Goal: Answer question/provide support

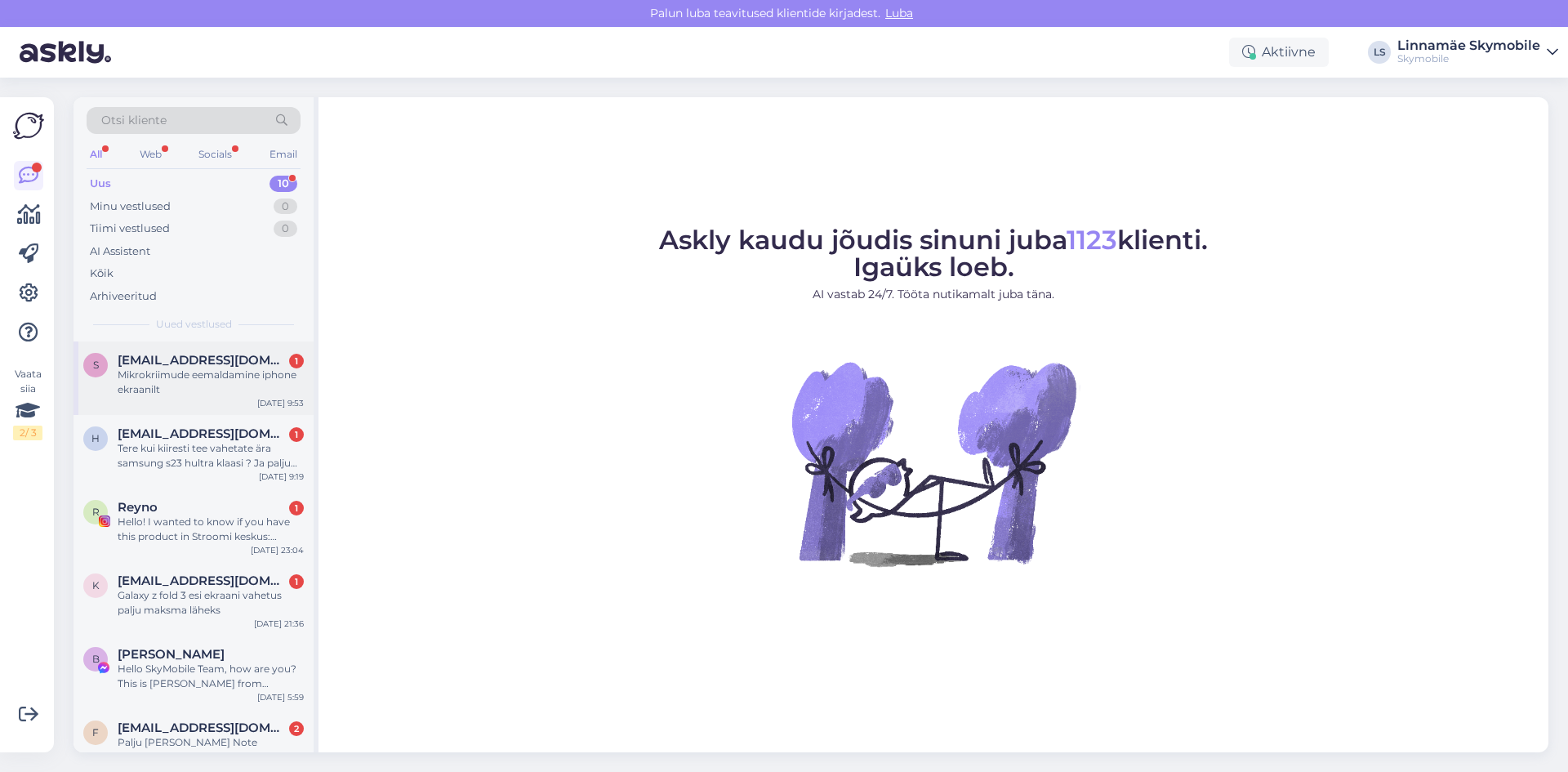
click at [245, 388] on div "Mikrokriimude eemaldamine iphone ekraanilt" at bounding box center [210, 382] width 187 height 29
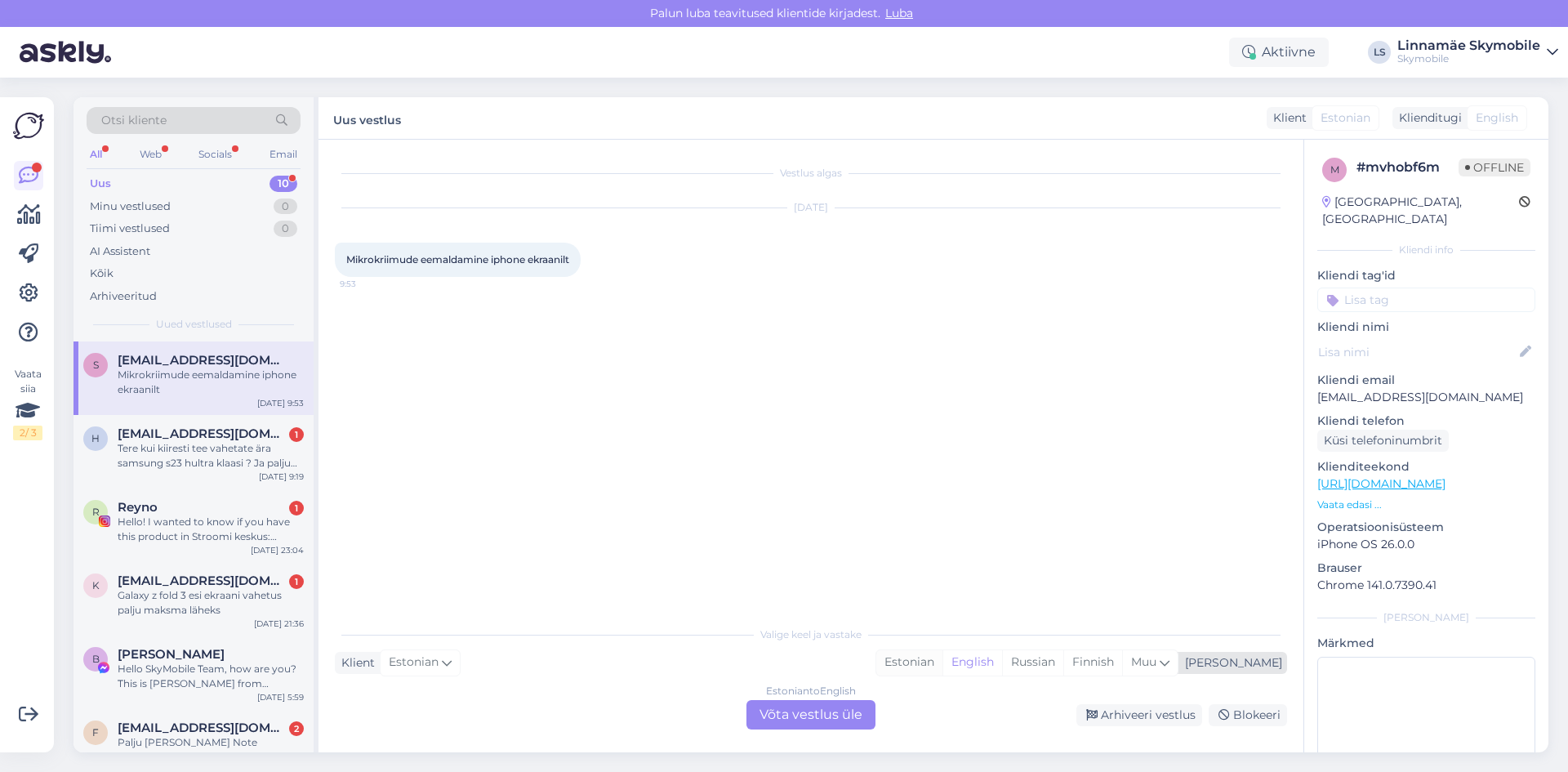
click at [942, 659] on div "Estonian" at bounding box center [909, 662] width 66 height 25
click at [821, 722] on div "Estonian to Estonian Võta vestlus üle" at bounding box center [811, 715] width 129 height 29
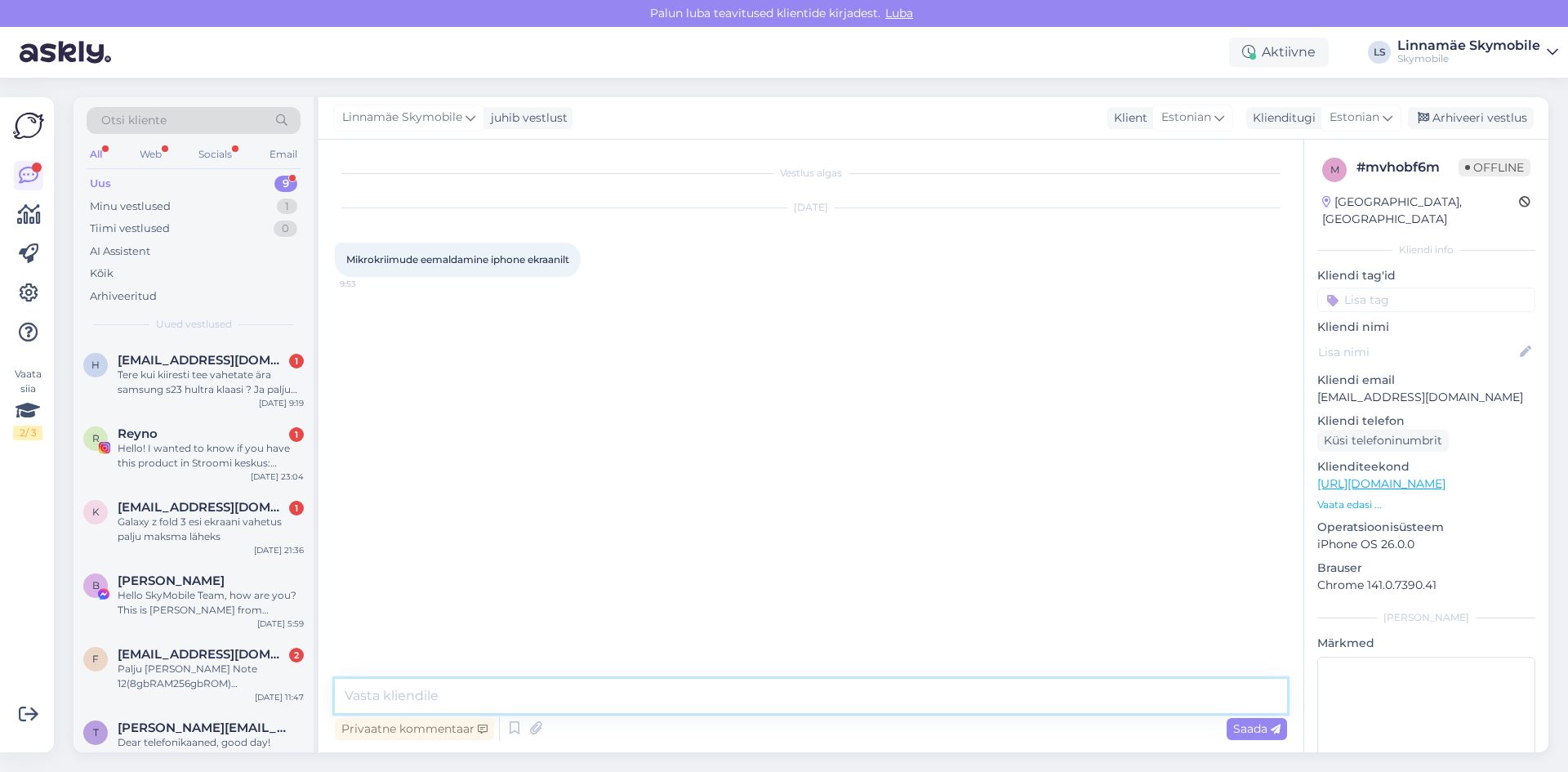
click at [659, 698] on textarea at bounding box center [811, 695] width 952 height 34
type textarea "M"
type textarea "Tere.Täpsustage iPhone mudelit palun"
click at [246, 393] on div "Tere kui kiiresti tee vahetate ära samsung s23 hultra klaasi ? Ja palju see mak…" at bounding box center [210, 382] width 187 height 29
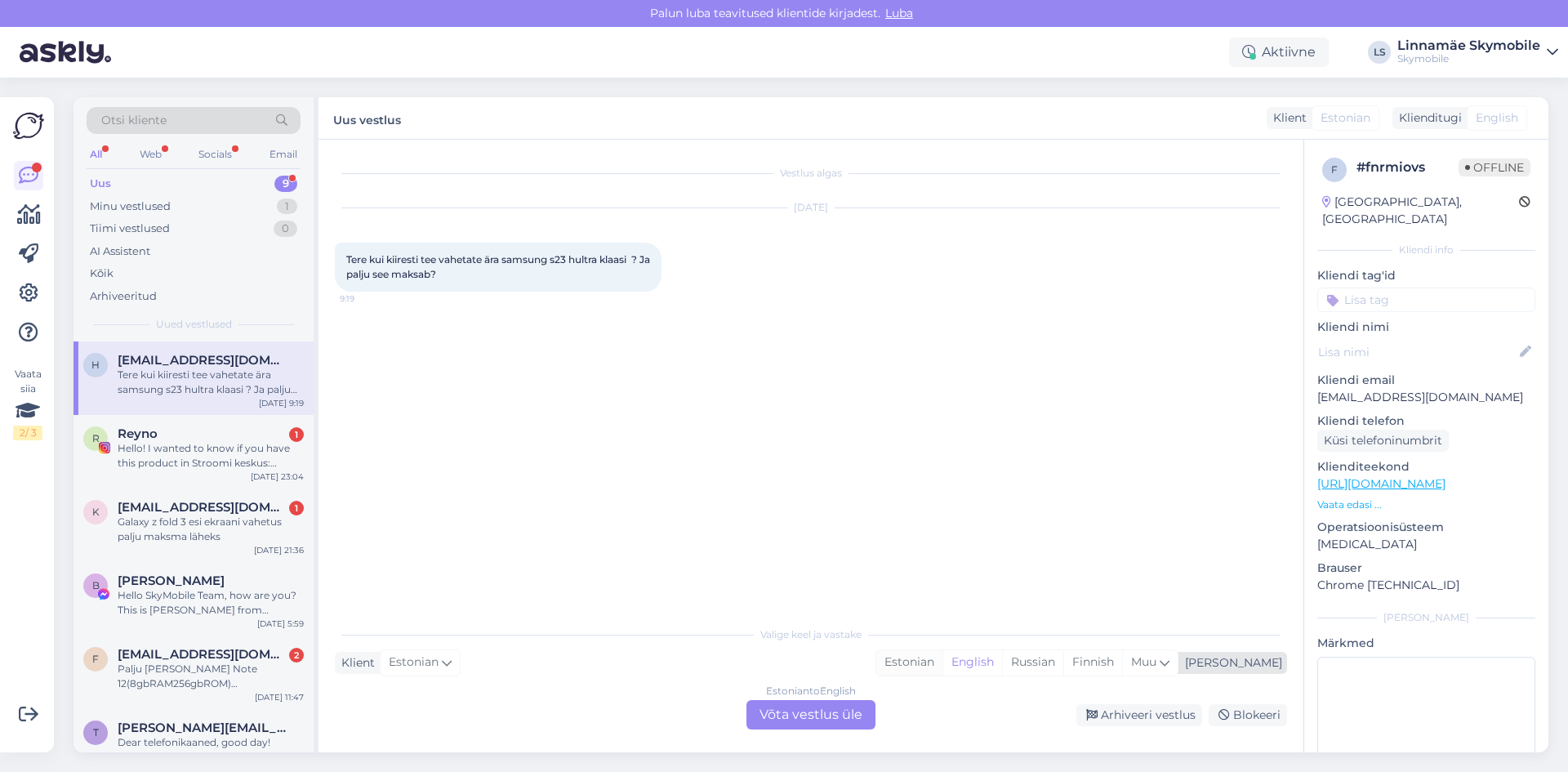
drag, startPoint x: 971, startPoint y: 657, endPoint x: 958, endPoint y: 664, distance: 14.8
click at [942, 657] on div "Estonian" at bounding box center [909, 662] width 66 height 25
click at [828, 719] on div "Estonian to Estonian Võta vestlus üle" at bounding box center [811, 715] width 129 height 29
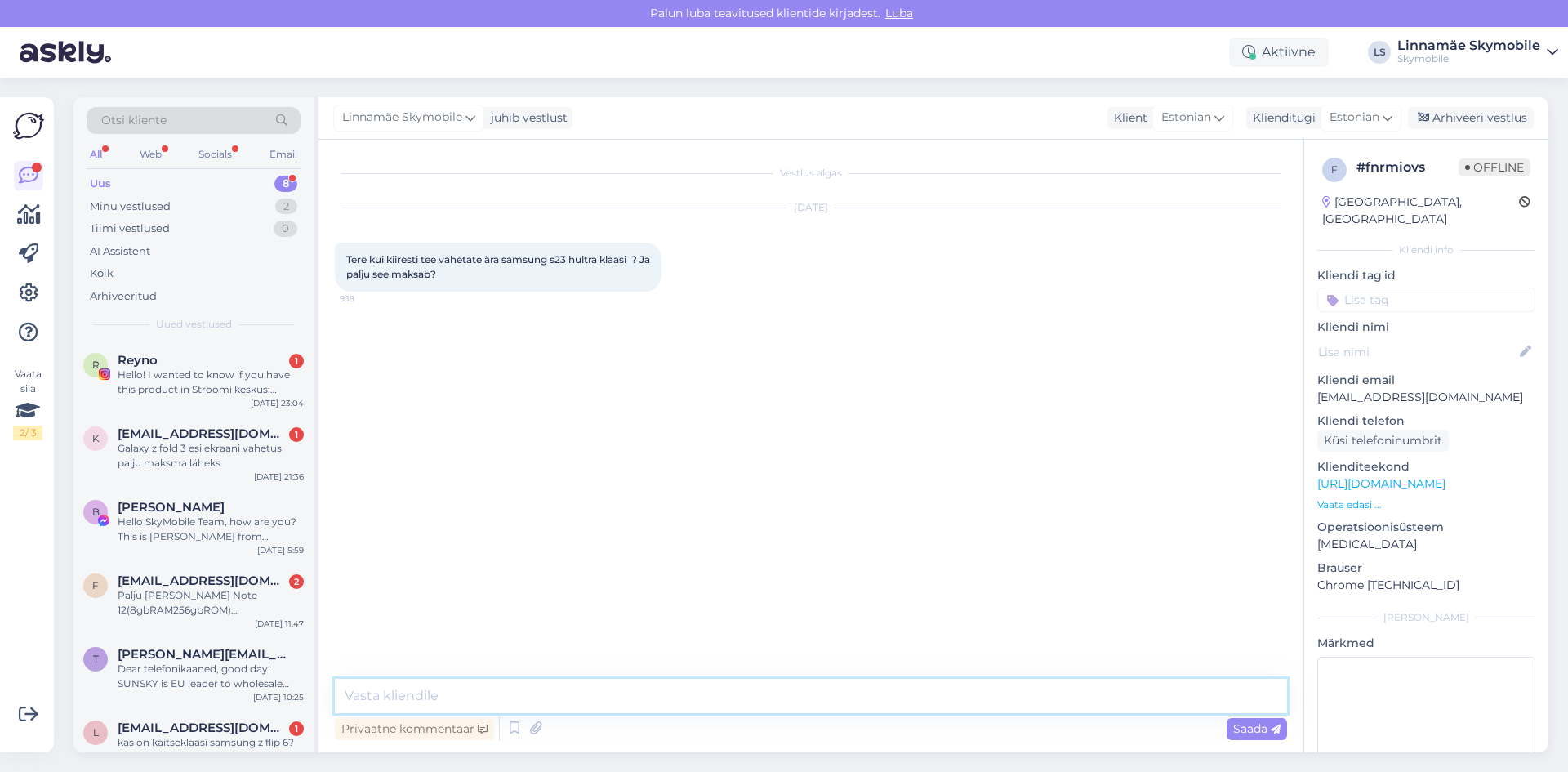
click at [647, 686] on textarea at bounding box center [811, 695] width 952 height 34
click at [460, 691] on textarea "Tere.Päeva jooksul.Hind 325 eur" at bounding box center [811, 695] width 952 height 34
click at [464, 691] on textarea "Tere.Päeva jooksul.Hind 325 eur" at bounding box center [811, 695] width 952 height 34
type textarea "Tere.Päeva jooksul saame vahetada.Hind 325 eur"
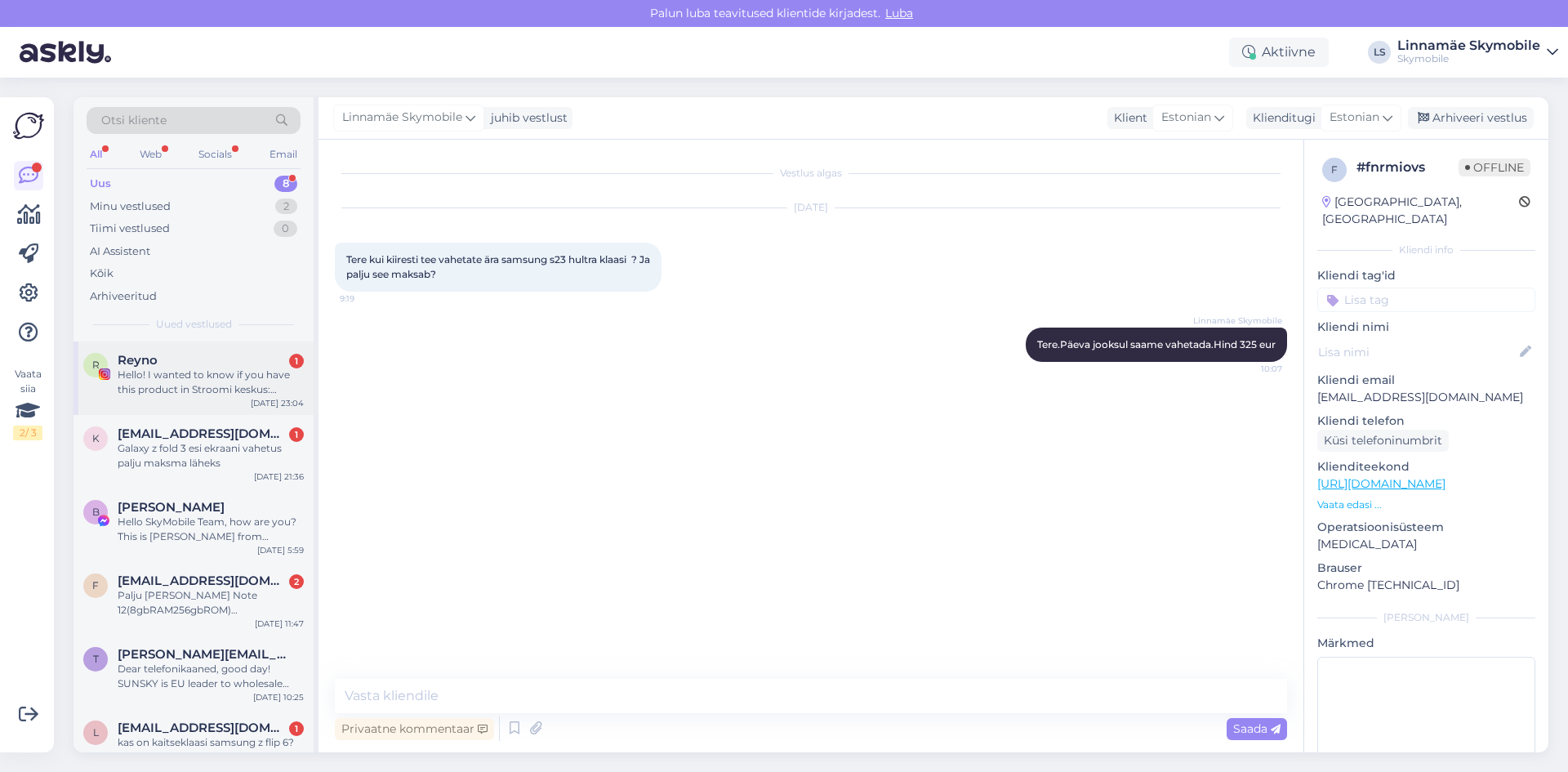
click at [205, 378] on div "Hello! I wanted to know if you have this product in Stroomi keskus: Silikoon Hi…" at bounding box center [210, 382] width 187 height 29
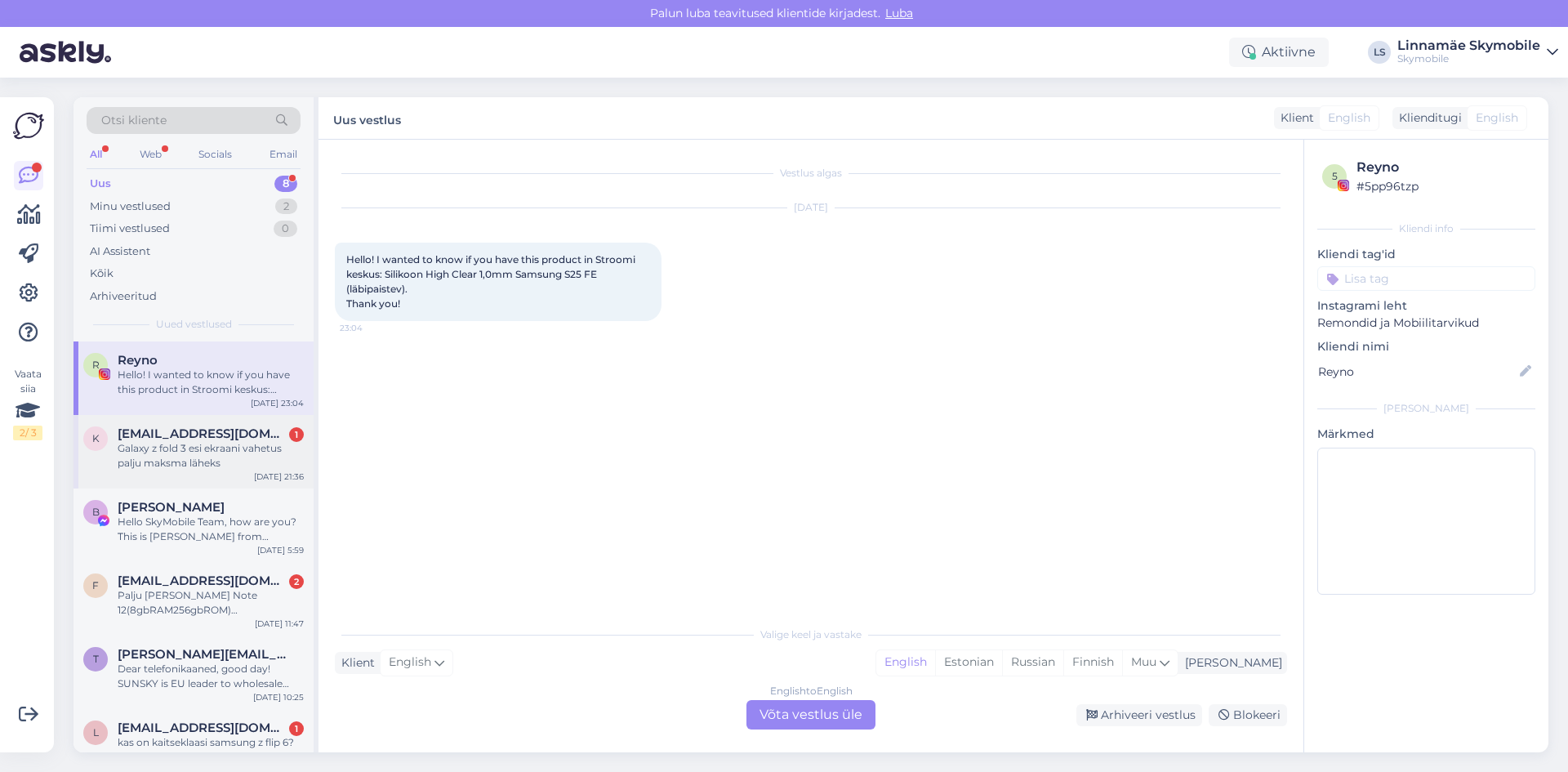
click at [219, 464] on div "Galaxy z fold 3 esi ekraani vahetus palju maksma läheks" at bounding box center [210, 456] width 187 height 29
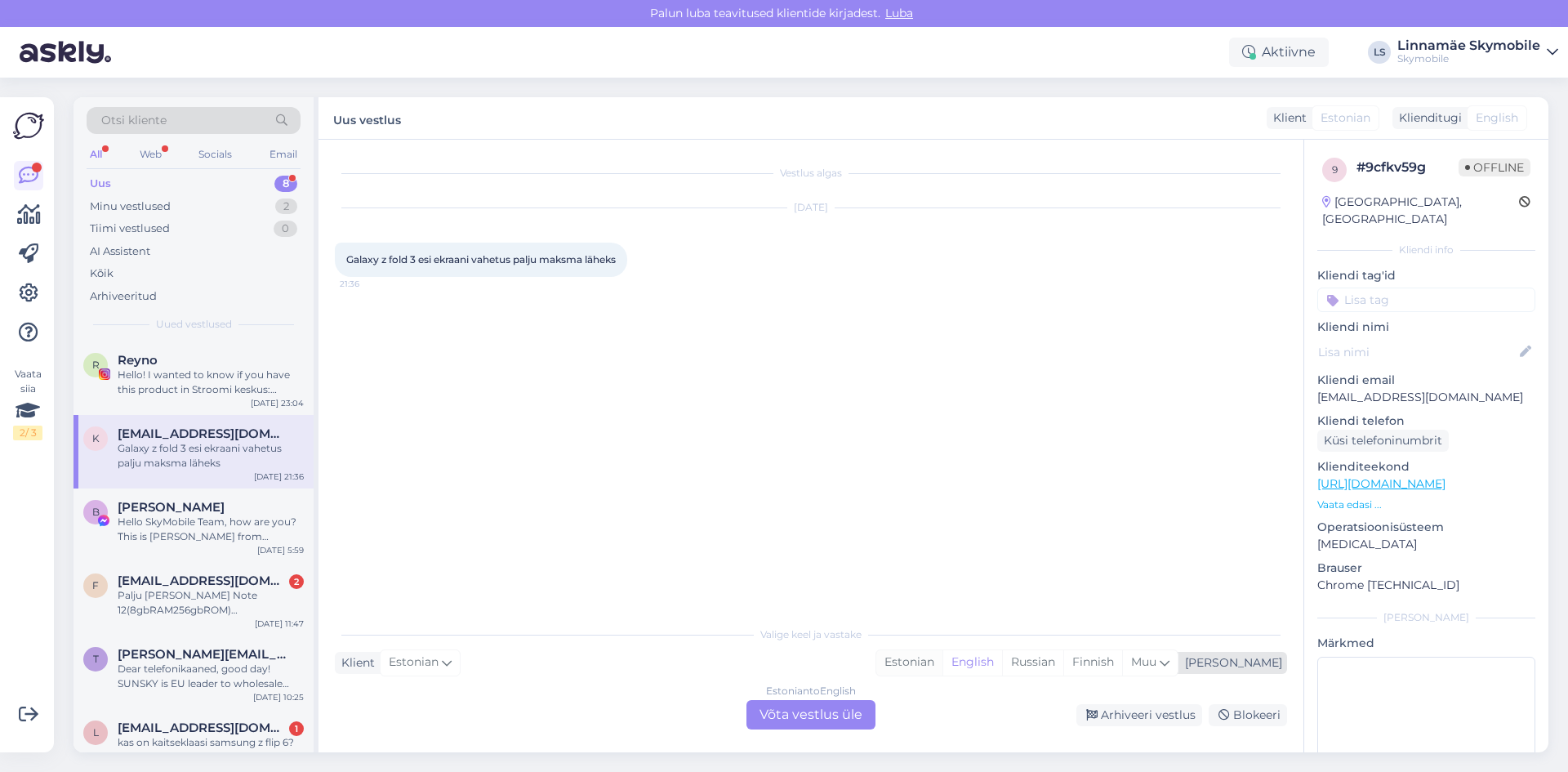
click at [942, 653] on div "Estonian" at bounding box center [909, 662] width 66 height 25
click at [833, 713] on div "Estonian to Estonian Võta vestlus üle" at bounding box center [811, 715] width 129 height 29
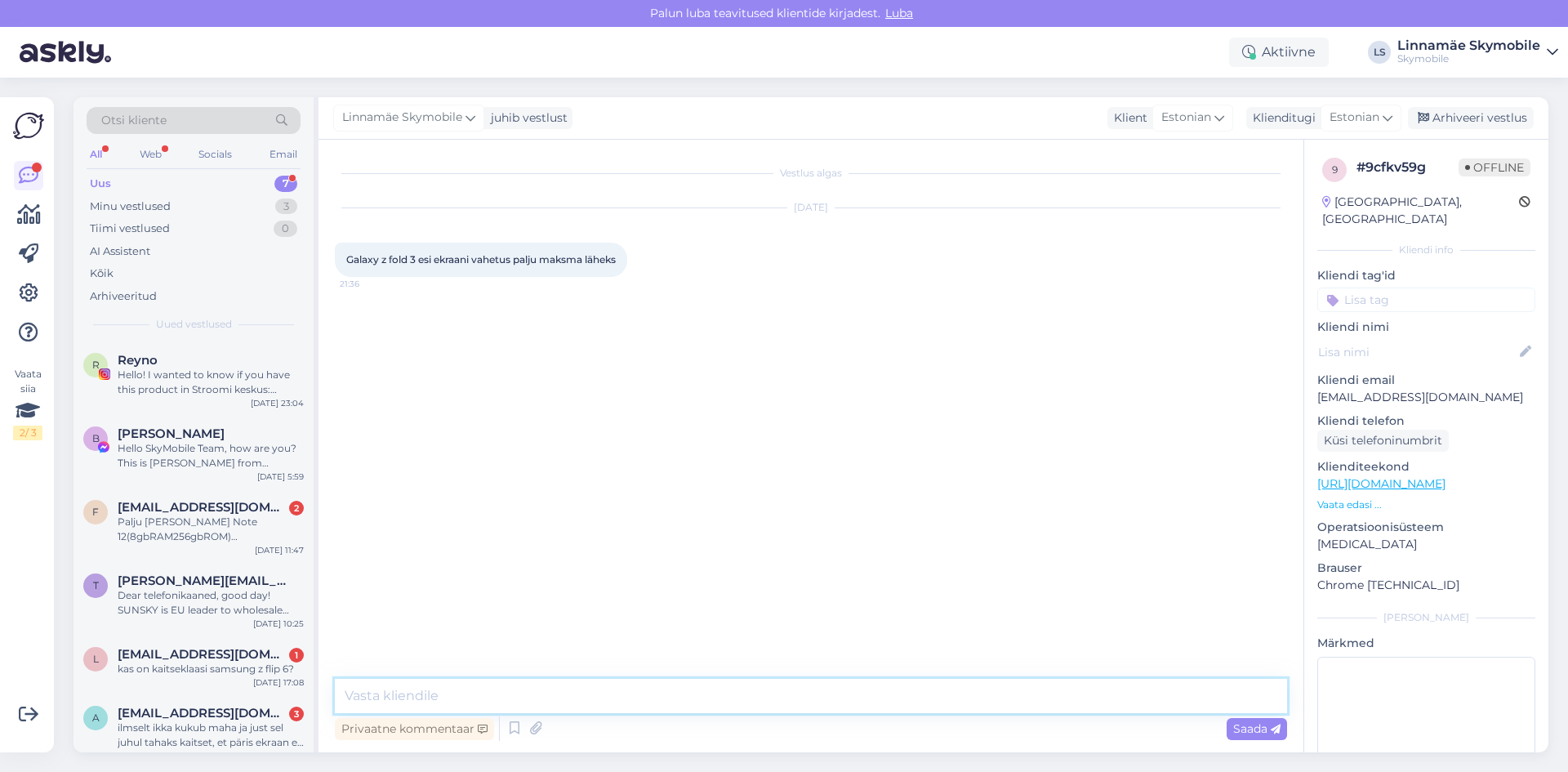
click at [710, 693] on textarea at bounding box center [811, 695] width 952 height 34
type textarea "Tere.Välis ekraani vahetus maksab 225 eur"
click at [246, 378] on div "Hello! I wanted to know if you have this product in Stroomi keskus: Silikoon Hi…" at bounding box center [210, 382] width 187 height 29
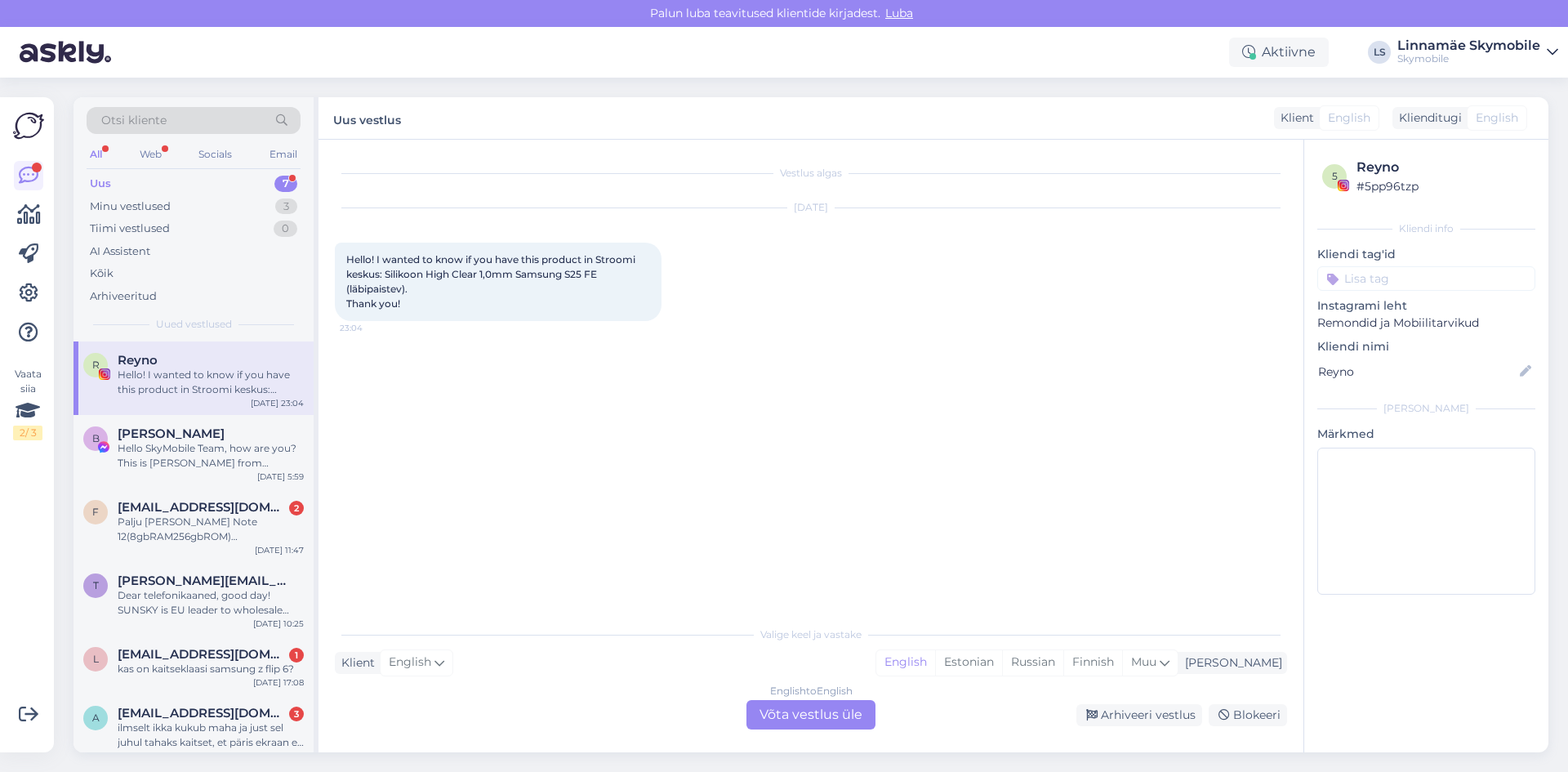
click at [584, 378] on div "Vestlus algas Sep 28 2025 Hello! I wanted to know if you have this product in S…" at bounding box center [818, 380] width 967 height 447
drag, startPoint x: 386, startPoint y: 275, endPoint x: 627, endPoint y: 270, distance: 241.1
click at [627, 270] on div "Hello! I wanted to know if you have this product in Stroomi keskus: Silikoon Hi…" at bounding box center [497, 281] width 326 height 78
copy span "Silikoon High Clear 1,0mm Samsung S25 FE"
click at [744, 520] on div "Vestlus algas Sep 28 2025 Hello! I wanted to know if you have this product in S…" at bounding box center [818, 380] width 967 height 447
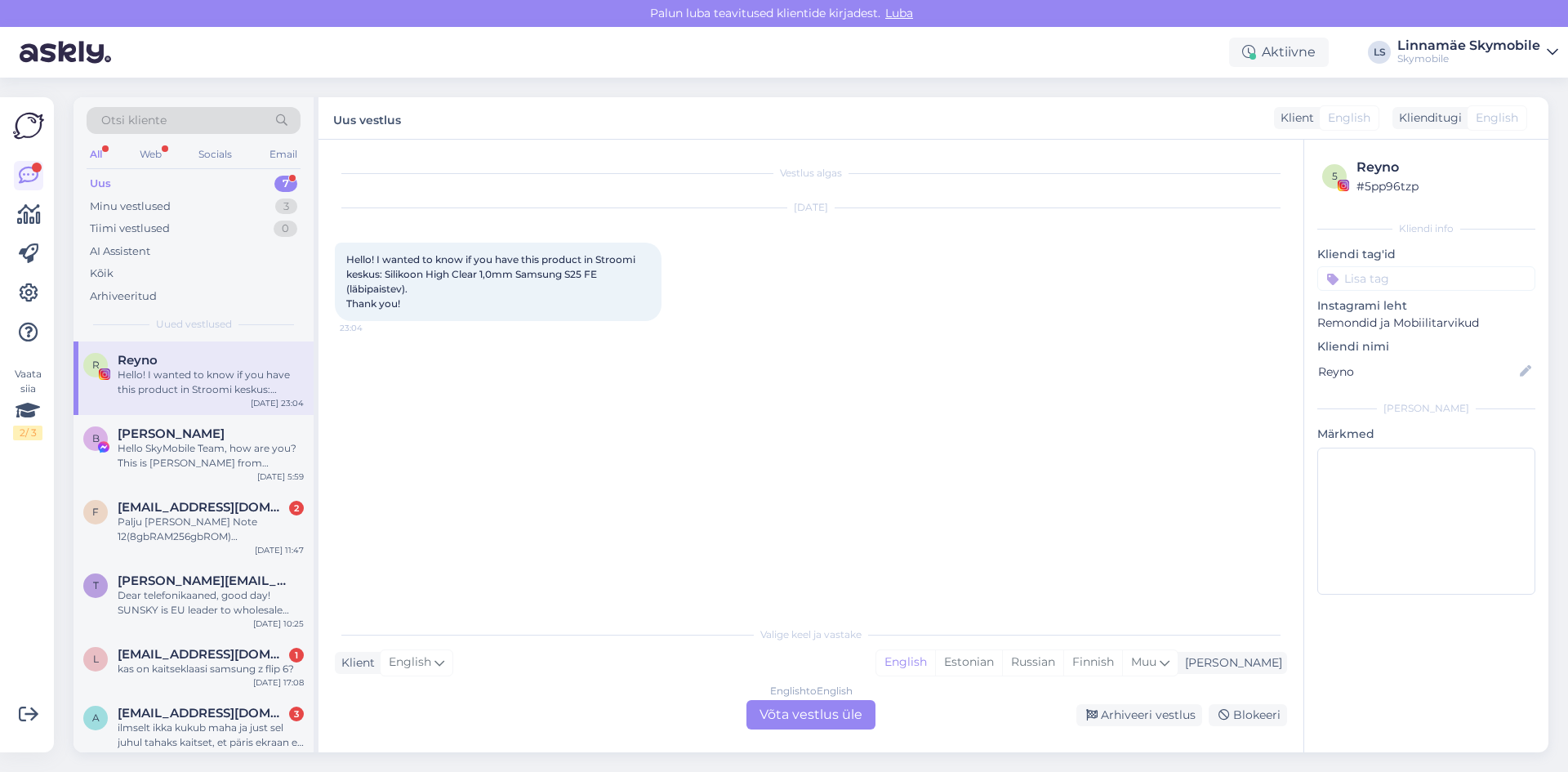
click at [844, 720] on div "English to English Võta vestlus üle" at bounding box center [811, 715] width 129 height 29
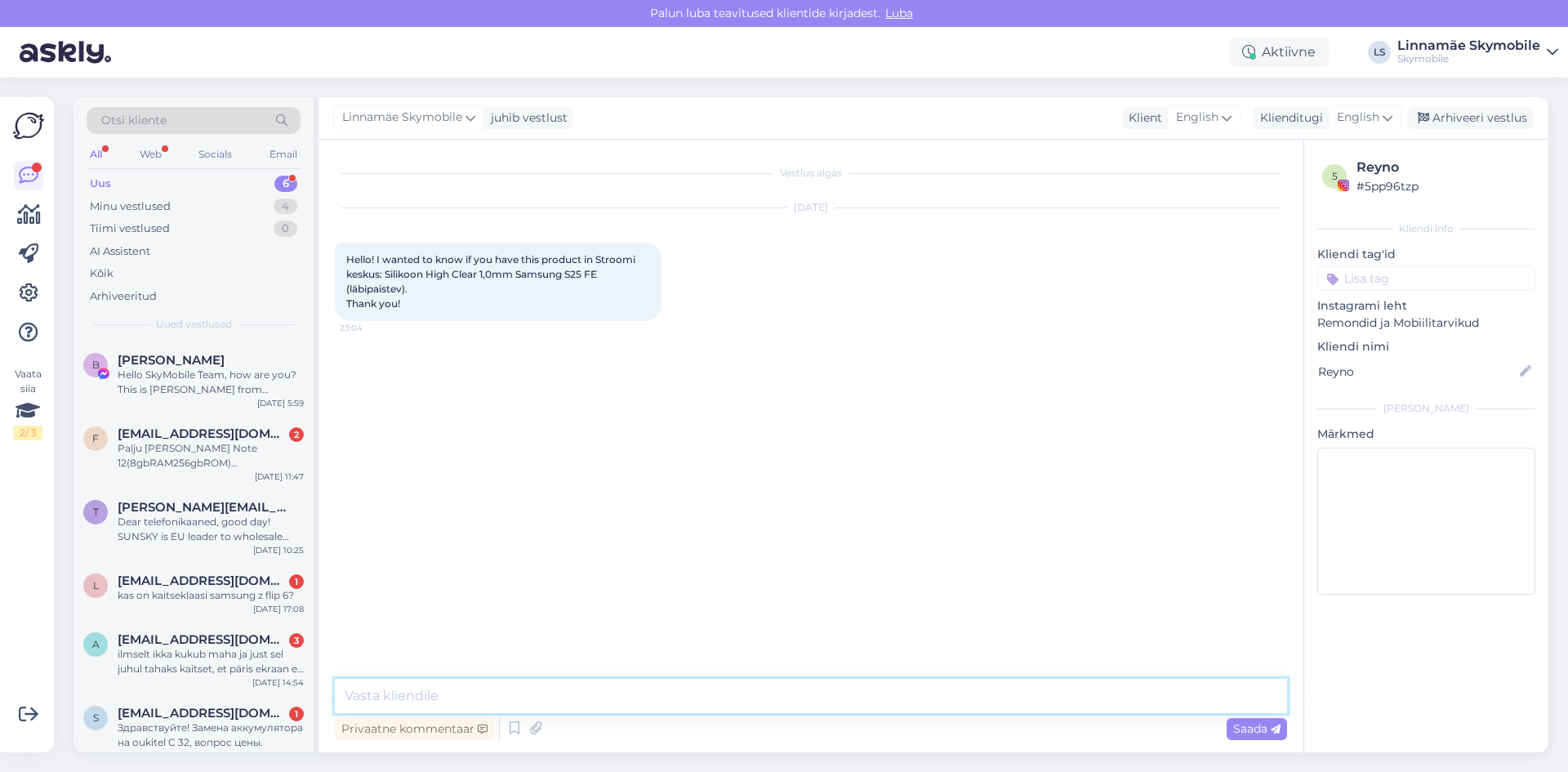
click at [752, 694] on textarea at bounding box center [811, 695] width 952 height 34
click at [534, 687] on textarea "Hi!" at bounding box center [811, 695] width 952 height 34
paste textarea "Unfortunately, no."
type textarea "Hi! Unfortunately, no."
click at [187, 390] on div "Hello SkyMobile Team, how are you? This is Bella from TVCMALL." at bounding box center [210, 382] width 187 height 29
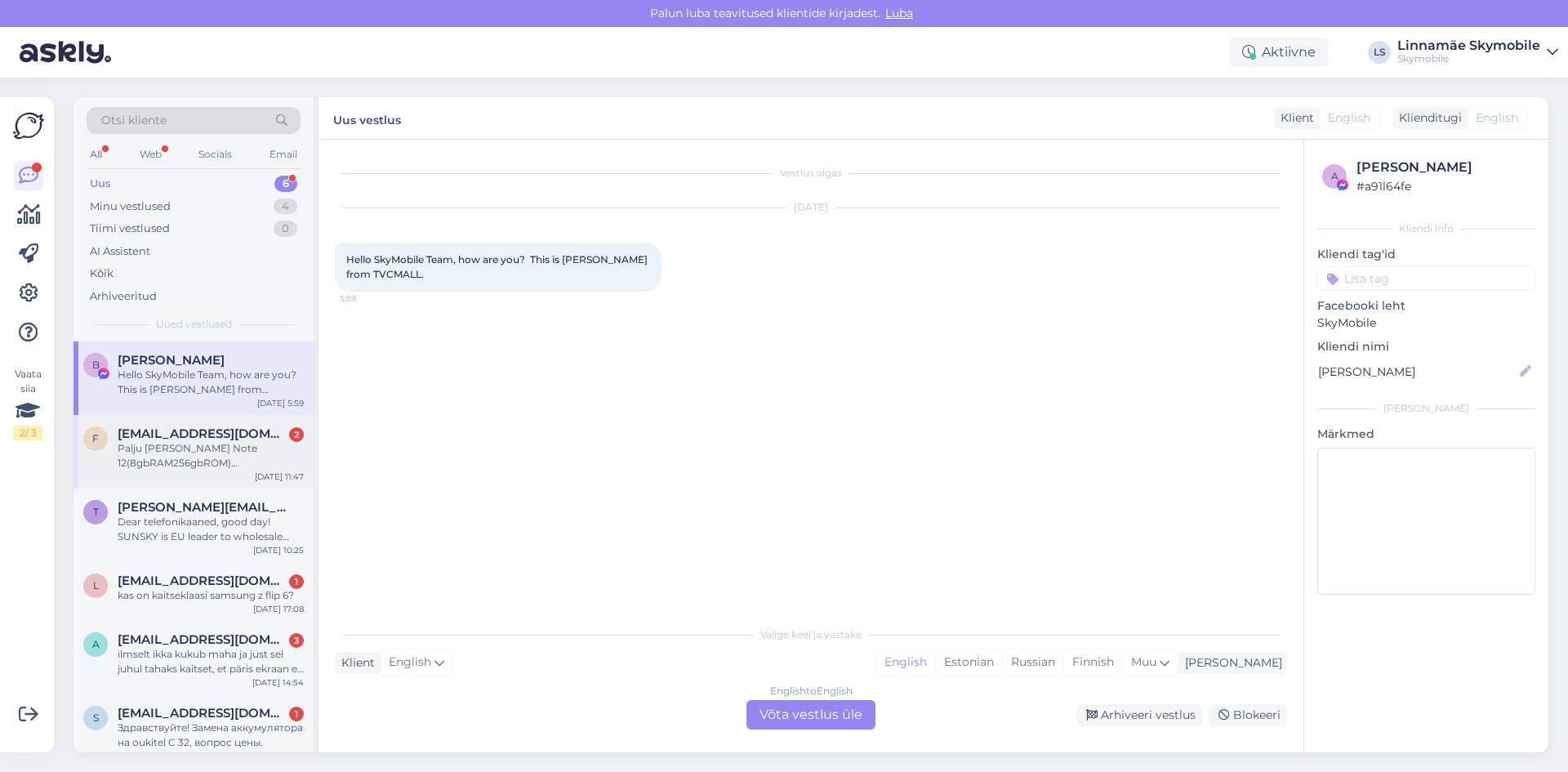
click at [204, 439] on span "[EMAIL_ADDRESS][DOMAIN_NAME]" at bounding box center [202, 434] width 170 height 15
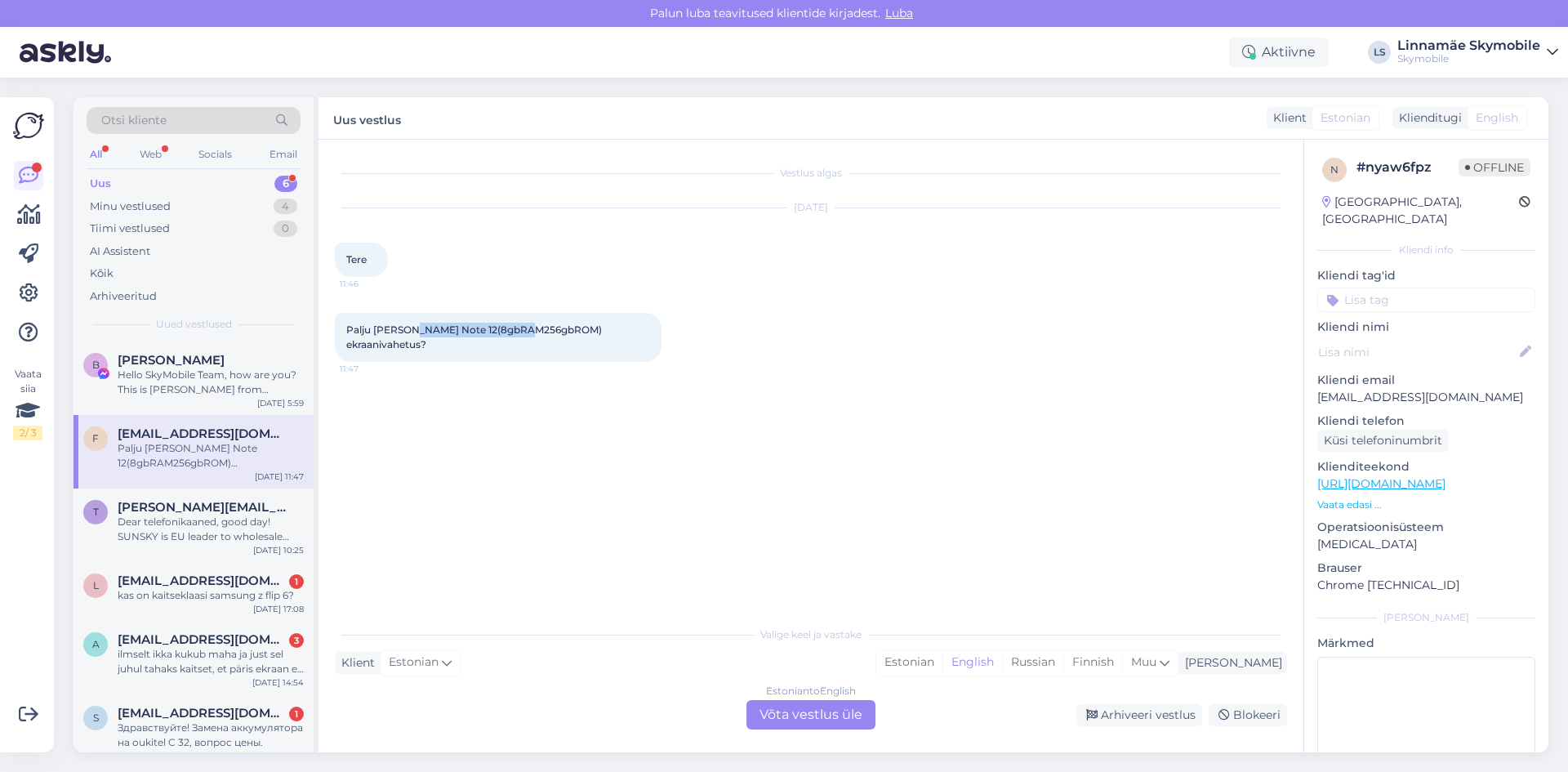
drag, startPoint x: 415, startPoint y: 326, endPoint x: 524, endPoint y: 327, distance: 109.0
click at [524, 327] on span "Palju maksab Xiaomi Redmi Note 12(8gbRAM256gbROM) ekraanivahetus?" at bounding box center [475, 336] width 258 height 27
copy span "Xiaomi Redmi Note 12"
click at [796, 717] on div "Estonian to English Võta vestlus üle" at bounding box center [811, 715] width 129 height 29
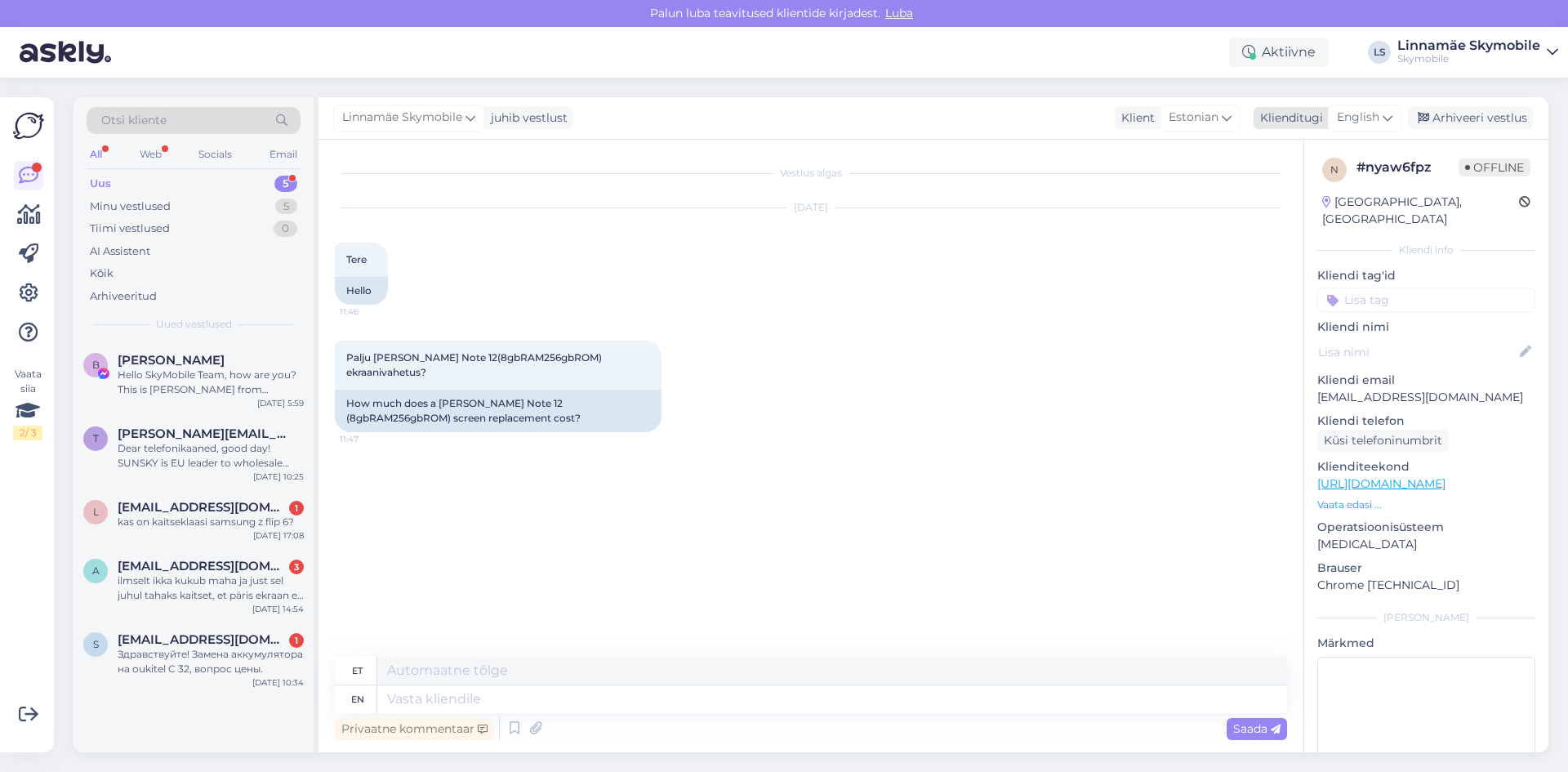
click at [1389, 119] on icon at bounding box center [1387, 118] width 10 height 18
drag, startPoint x: 1221, startPoint y: 178, endPoint x: 1210, endPoint y: 178, distance: 11.0
click at [1212, 179] on div "Linnamäe Skymobile juhib vestlust Klient Estonian Klienditugi English уы Vastei…" at bounding box center [934, 425] width 1230 height 655
click at [1374, 113] on span "English" at bounding box center [1358, 118] width 42 height 18
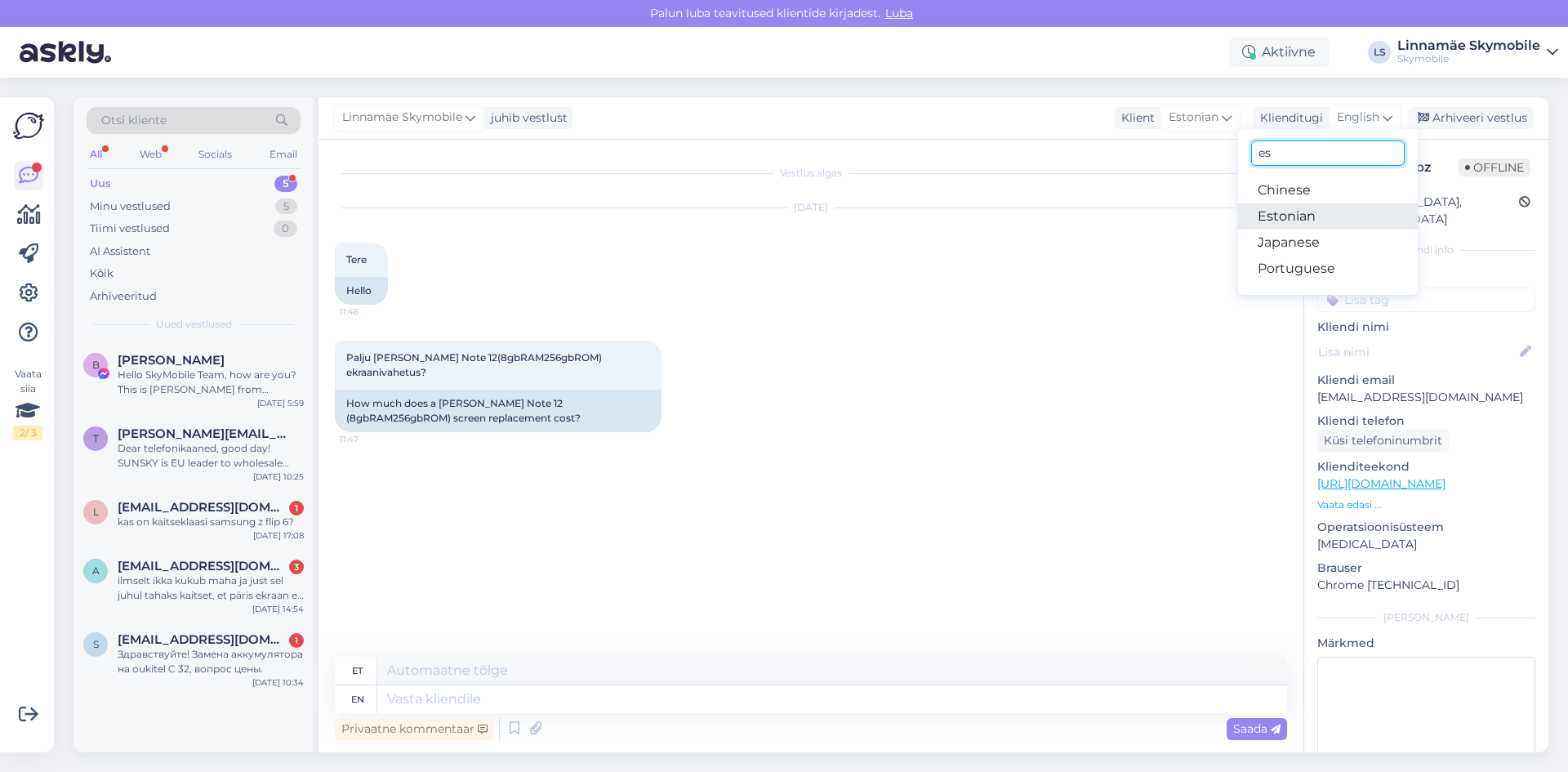
type input "es"
click at [1286, 221] on link "Estonian" at bounding box center [1327, 216] width 179 height 26
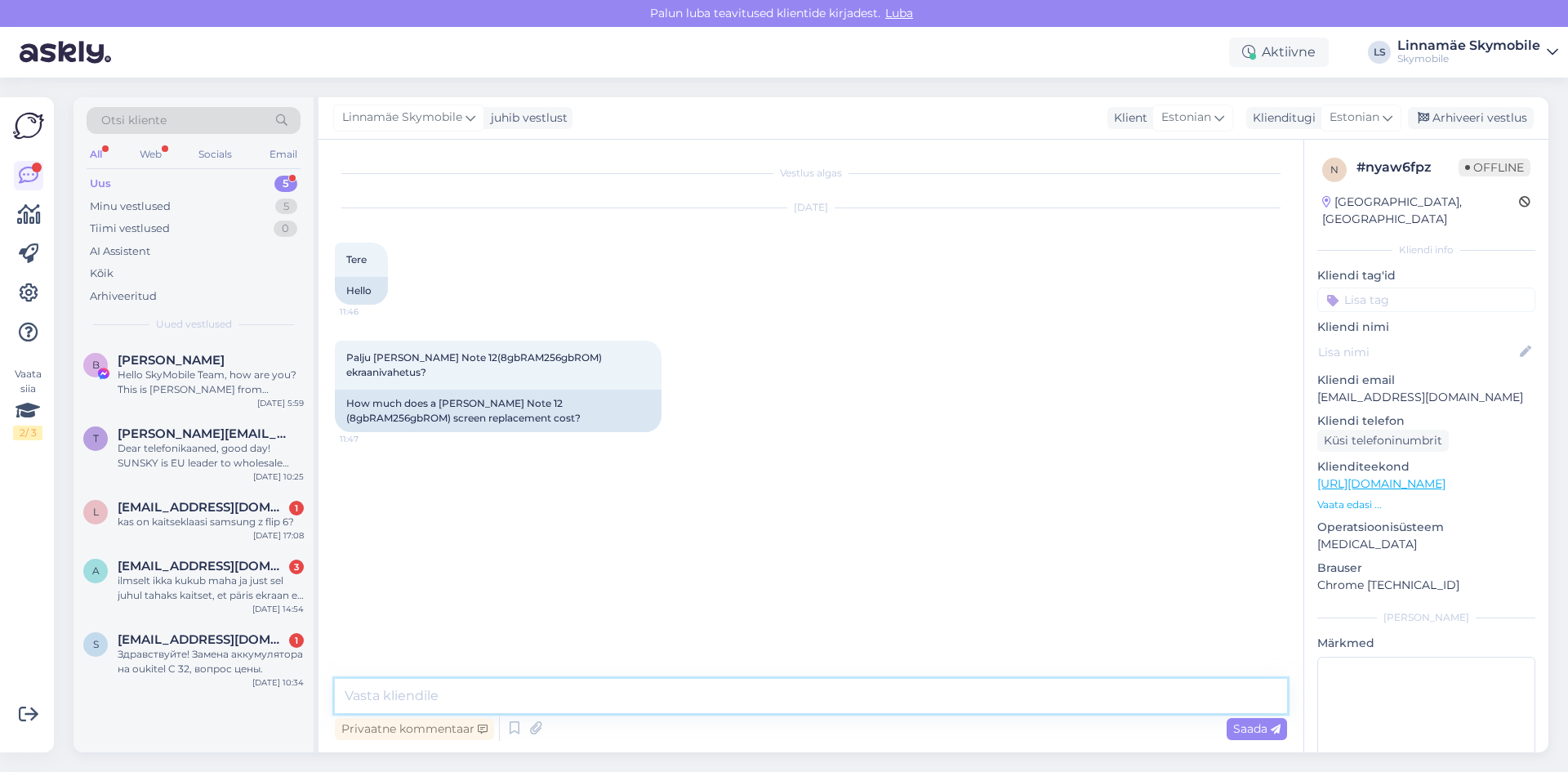
click at [610, 701] on textarea at bounding box center [811, 695] width 952 height 34
type textarea "Tere. Ekraani vahetus maksab 159 eur"
click at [217, 455] on div "Dear telefonikaaned, good day! SUNSKY is EU leader to ​wholesale brand-quality …" at bounding box center [210, 456] width 187 height 29
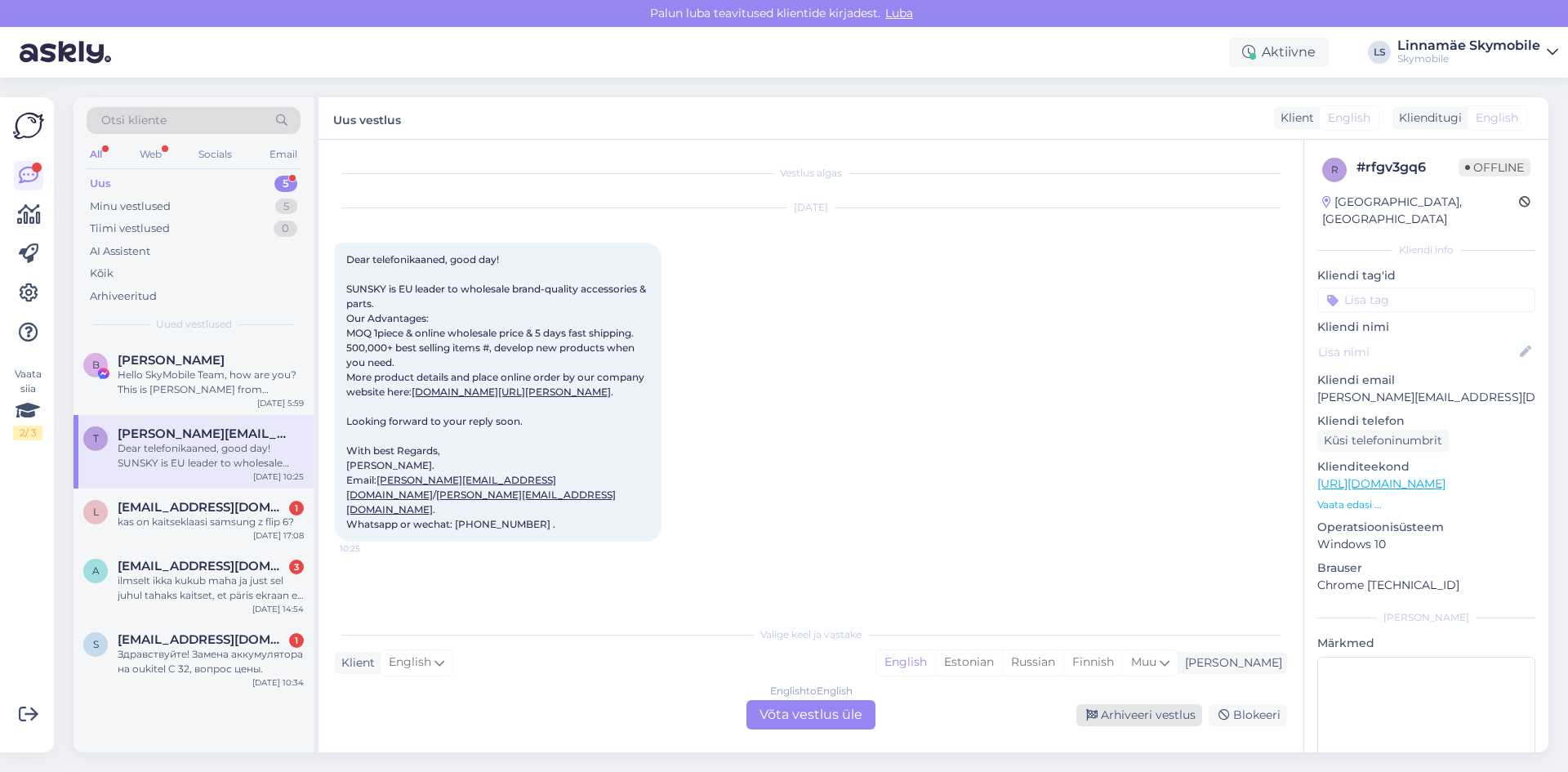
click at [1132, 721] on div "Arhiveeri vestlus" at bounding box center [1139, 715] width 126 height 22
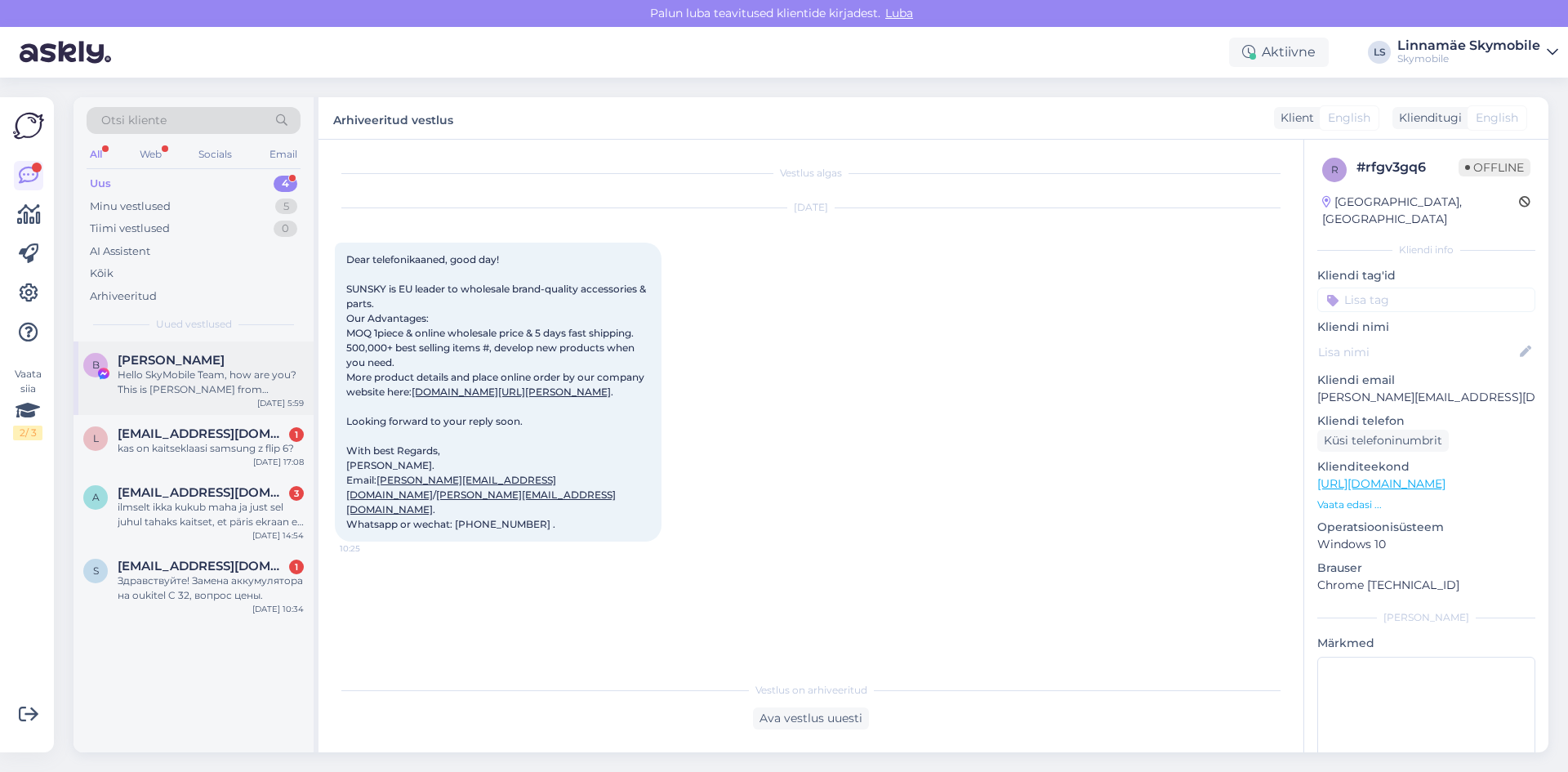
drag, startPoint x: 196, startPoint y: 396, endPoint x: 238, endPoint y: 405, distance: 43.0
click at [195, 396] on div "Hello SkyMobile Team, how are you? This is Bella from TVCMALL." at bounding box center [210, 382] width 187 height 29
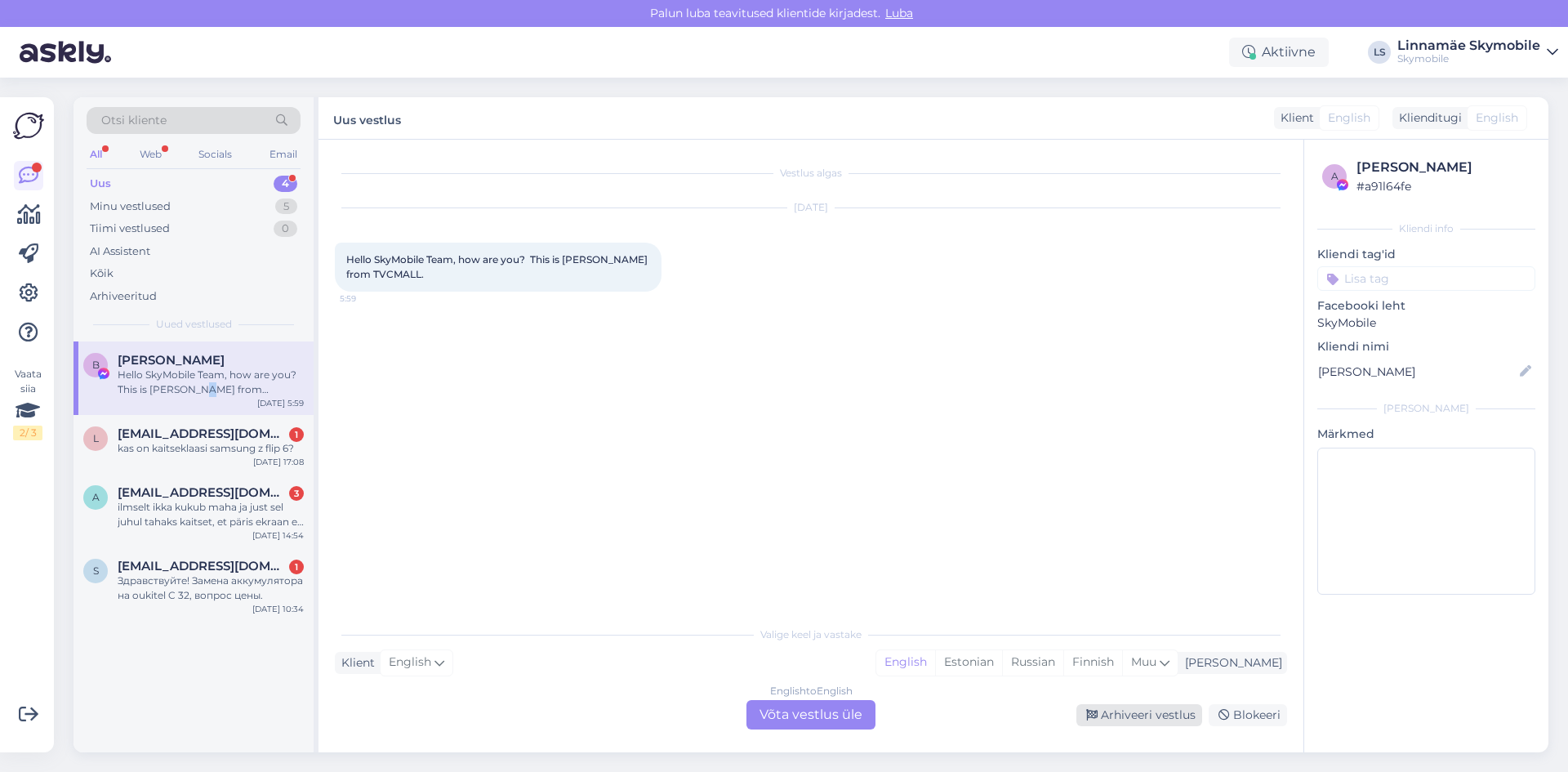
click at [1122, 714] on div "Arhiveeri vestlus" at bounding box center [1139, 715] width 126 height 22
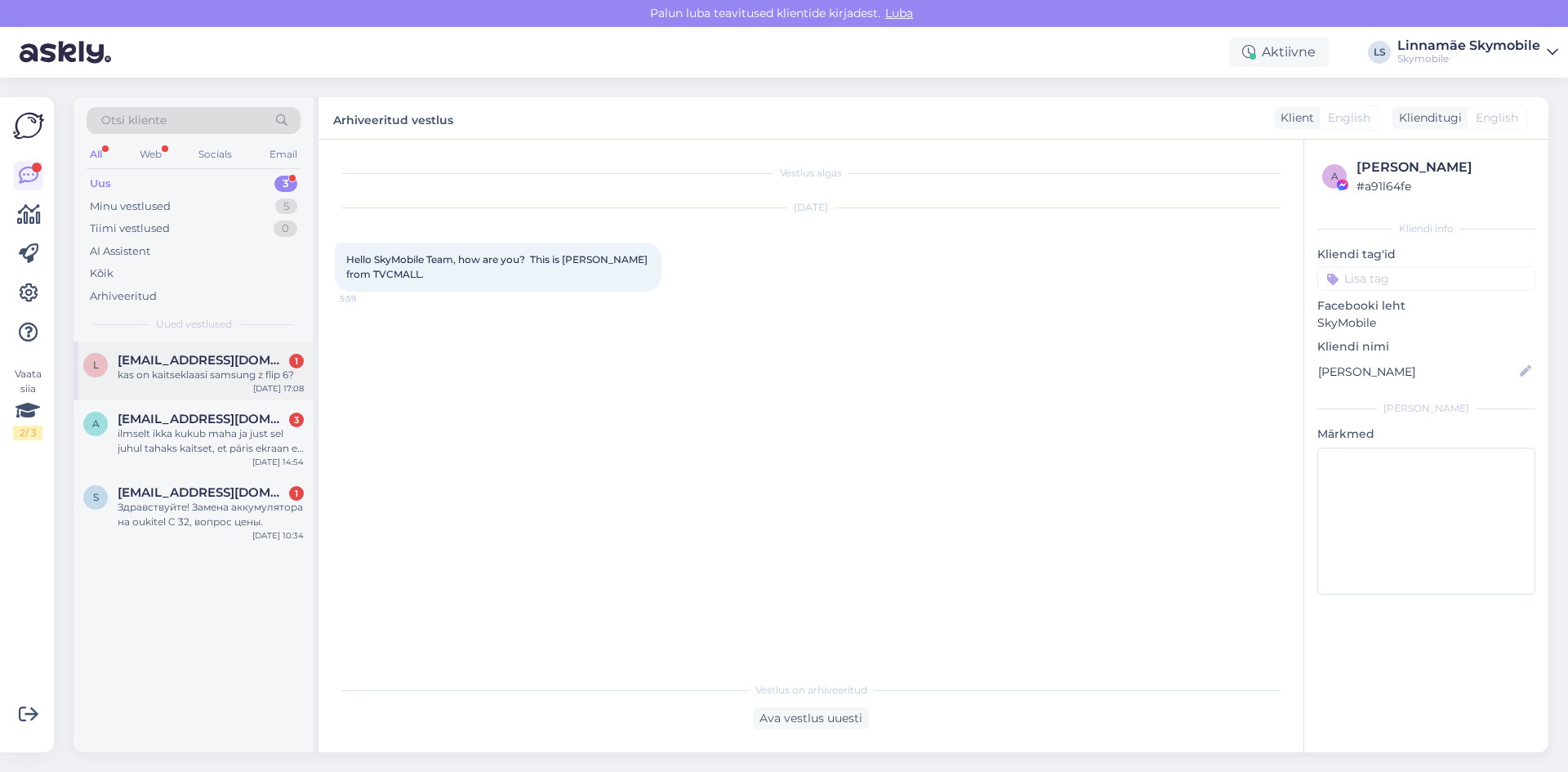
click at [182, 388] on div "l lliisakove@gmail.com 1 kas on kaitseklaasi samsung z flip 6? Sep 26 17:08" at bounding box center [193, 370] width 240 height 59
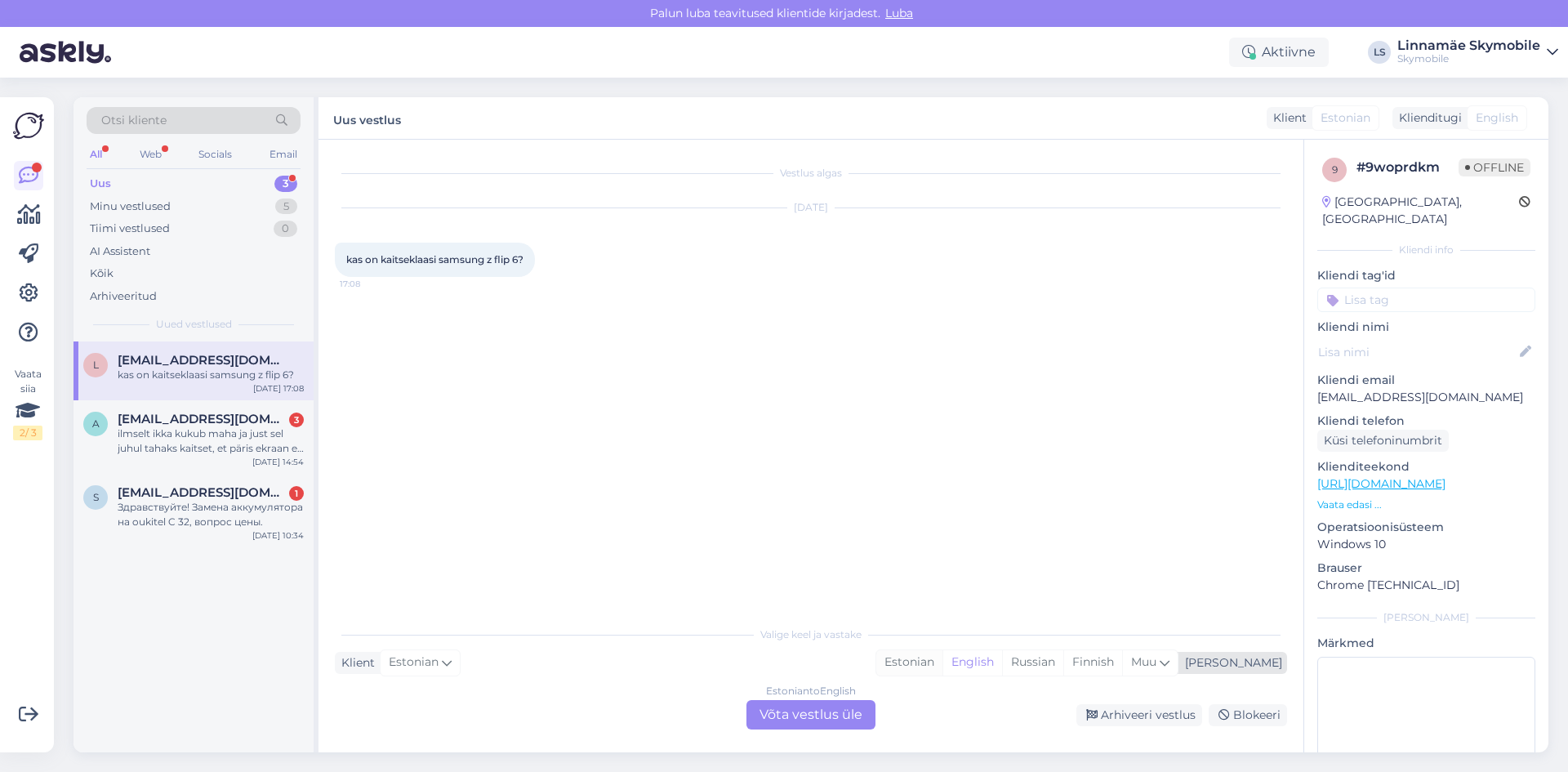
click at [942, 657] on div "Estonian" at bounding box center [909, 662] width 66 height 25
click at [813, 729] on div "Estonian to Estonian Võta vestlus üle" at bounding box center [811, 715] width 129 height 29
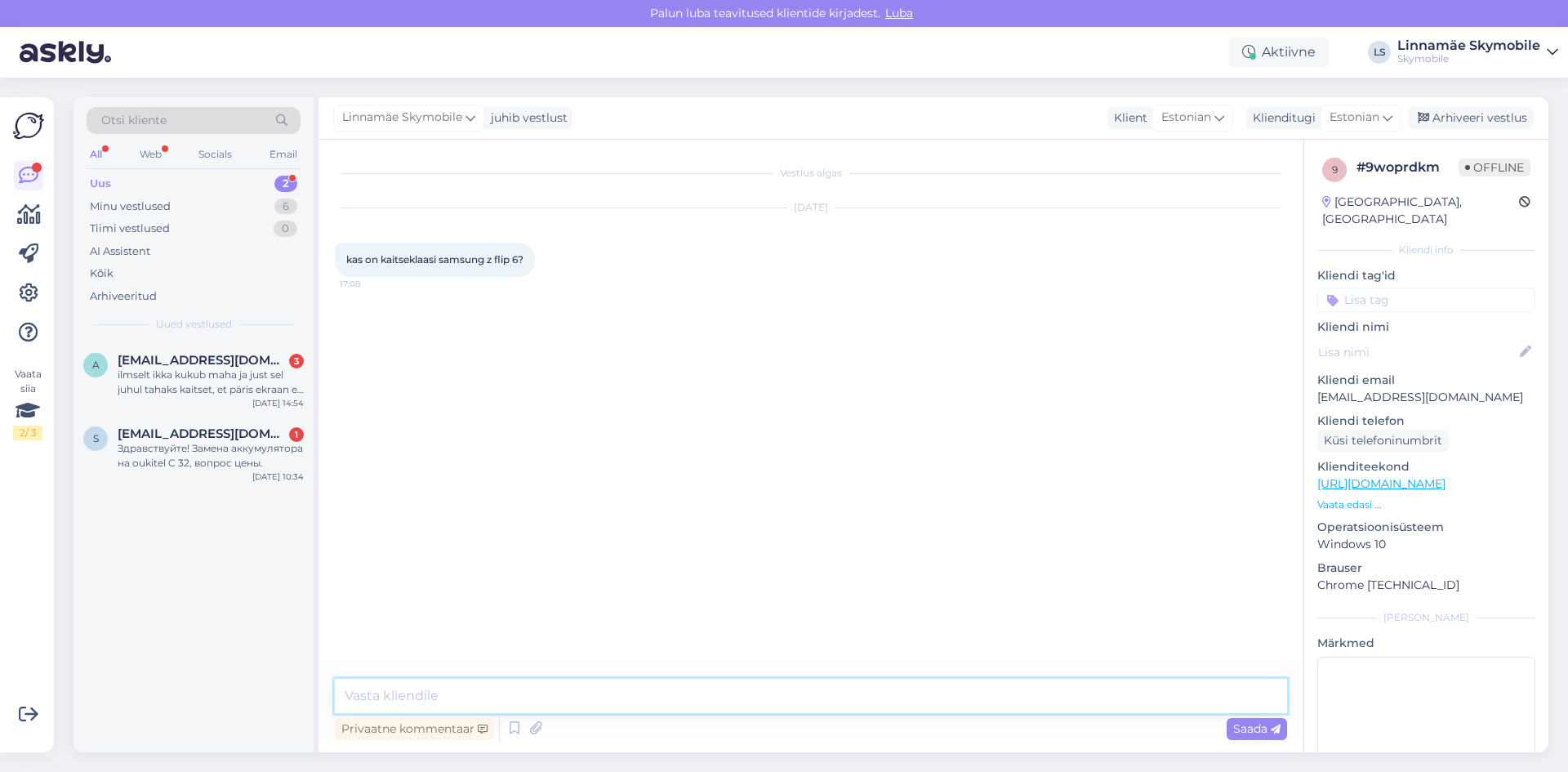
click at [615, 700] on textarea at bounding box center [811, 695] width 952 height 34
type textarea "Tere.Meil kahjuks ei ole pakuda sellele mudelile kaitseklaasi"
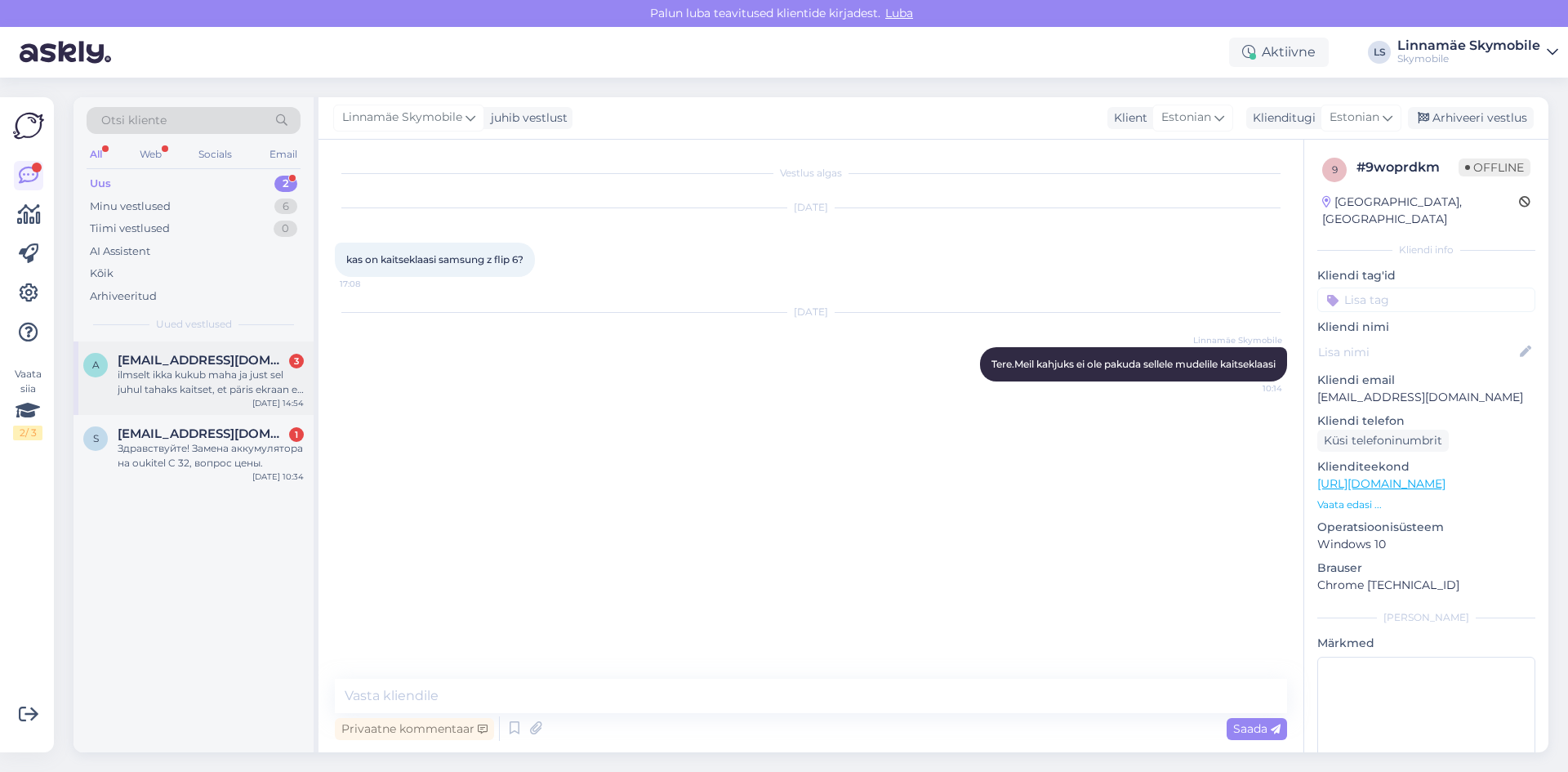
click at [216, 374] on div "ilmselt ikka kukub maha ja just sel juhul tahaks kaitset, et päris ekraan ei mõ…" at bounding box center [210, 382] width 187 height 29
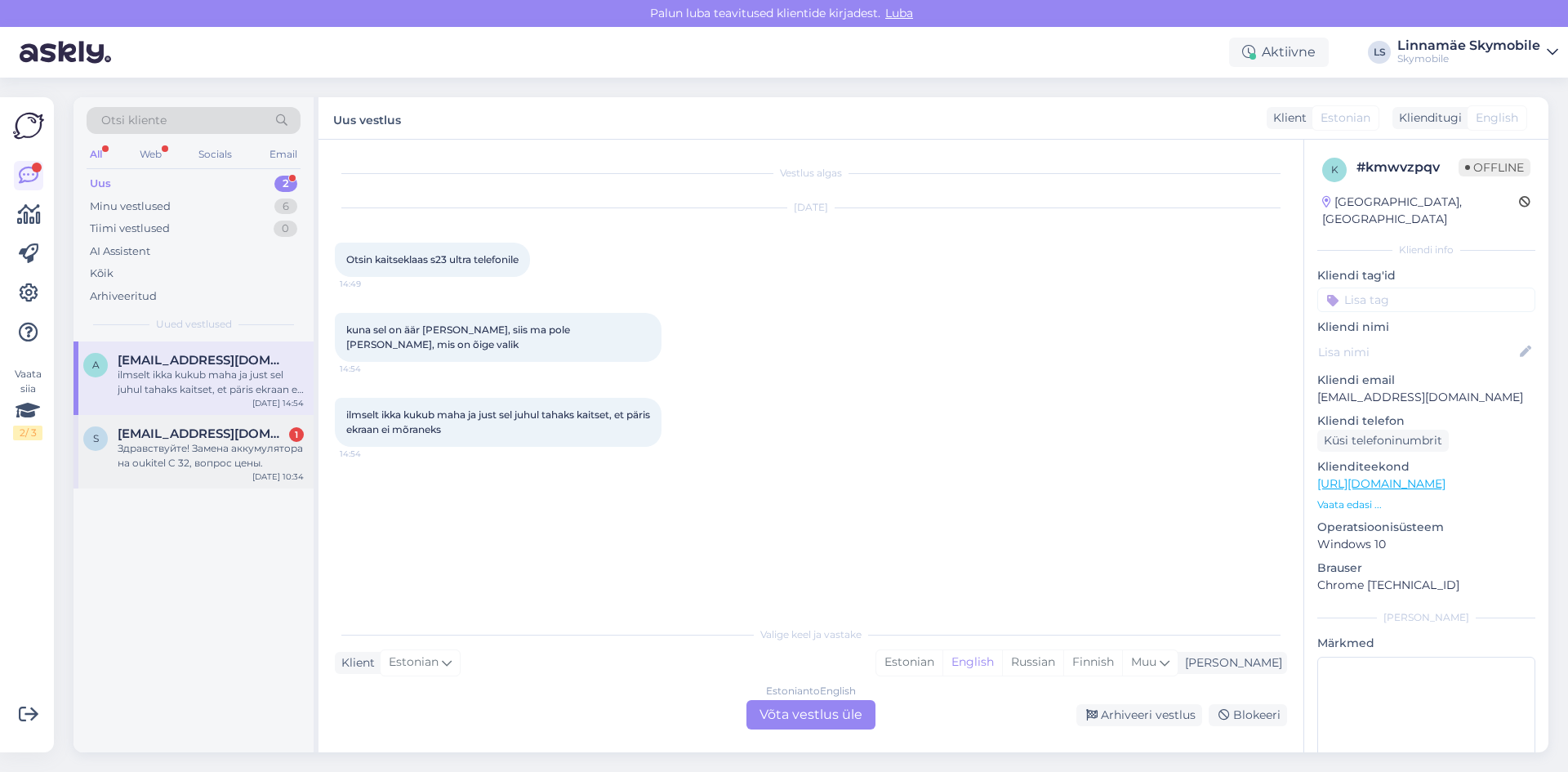
click at [168, 455] on div "Здравствуйте! Замена аккумулятора на oukitel C 32, вопрос цены." at bounding box center [210, 456] width 187 height 29
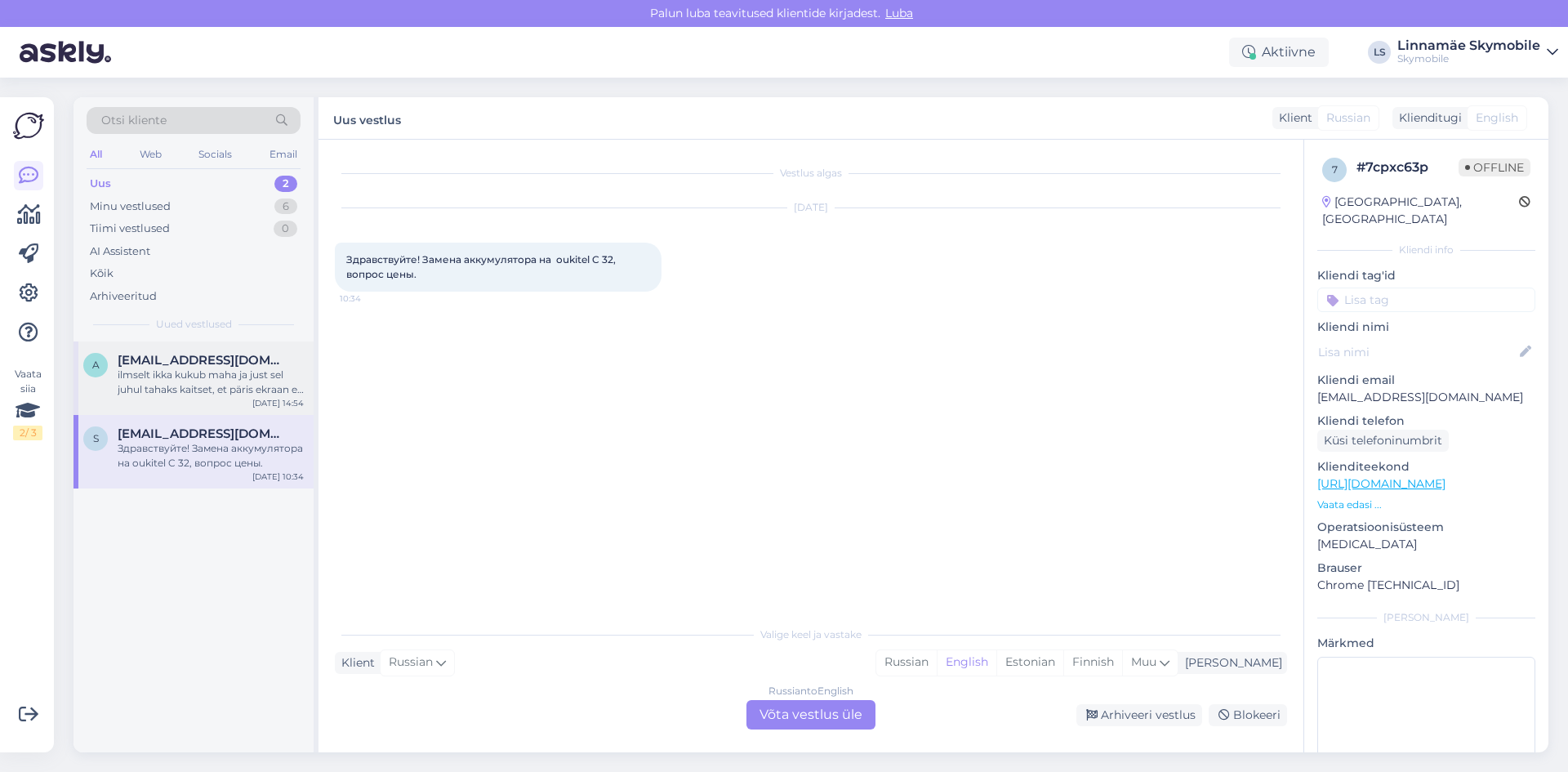
click at [129, 375] on div "ilmselt ikka kukub maha ja just sel juhul tahaks kaitset, et päris ekraan ei mõ…" at bounding box center [210, 382] width 187 height 29
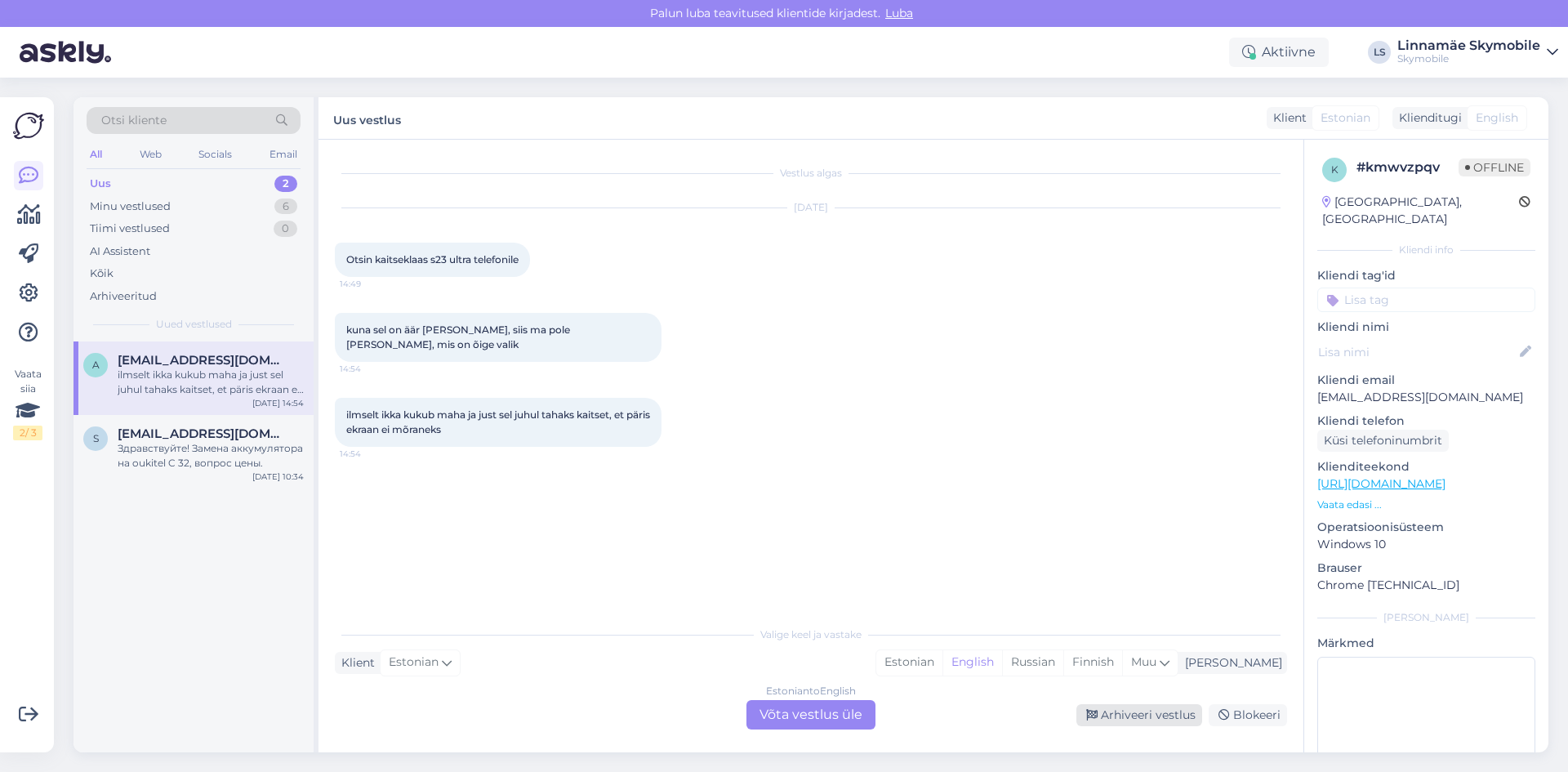
click at [1092, 707] on div "Arhiveeri vestlus" at bounding box center [1139, 715] width 126 height 22
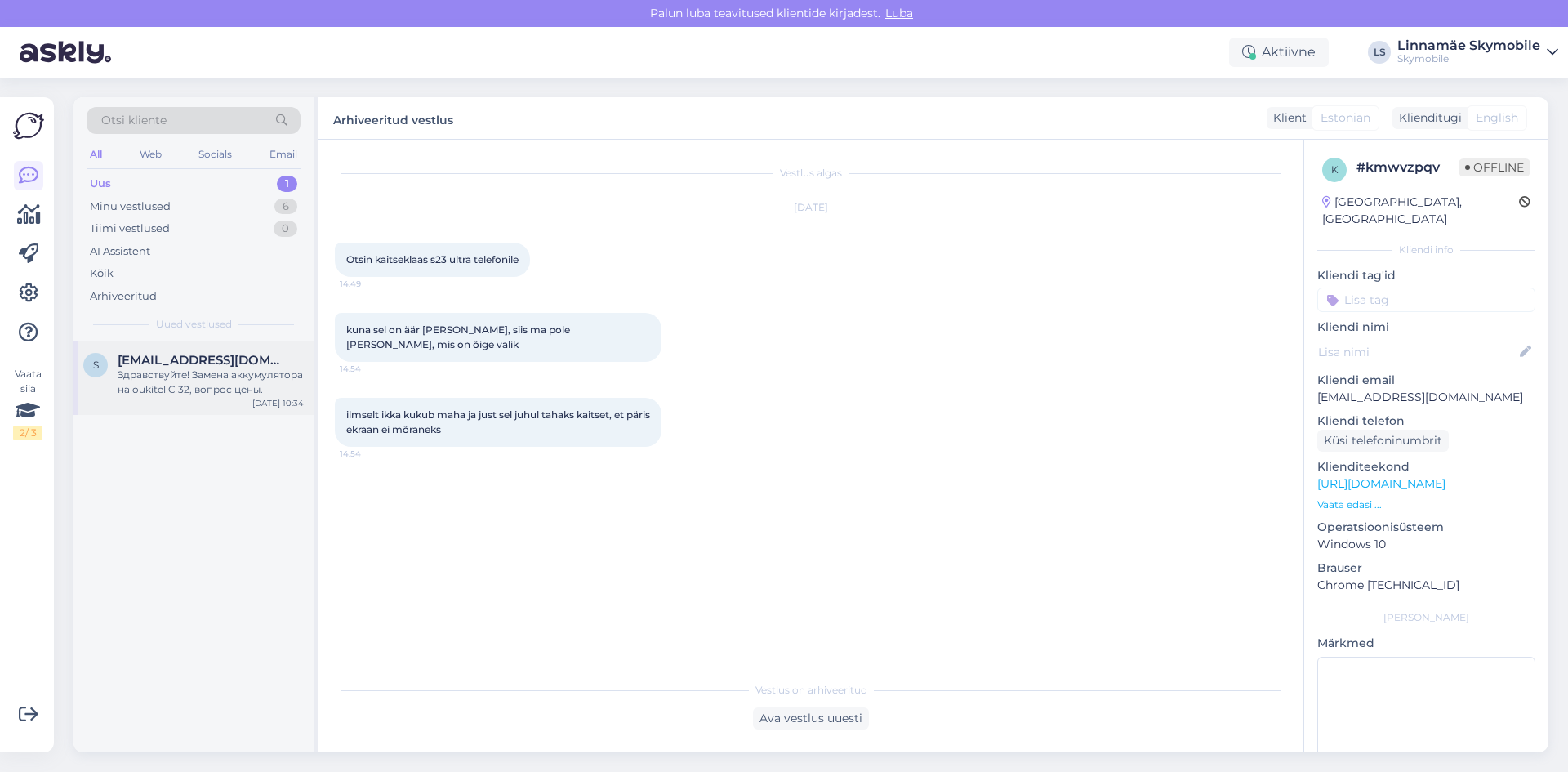
click at [268, 383] on div "Здравствуйте! Замена аккумулятора на oukitel C 32, вопрос цены." at bounding box center [210, 382] width 187 height 29
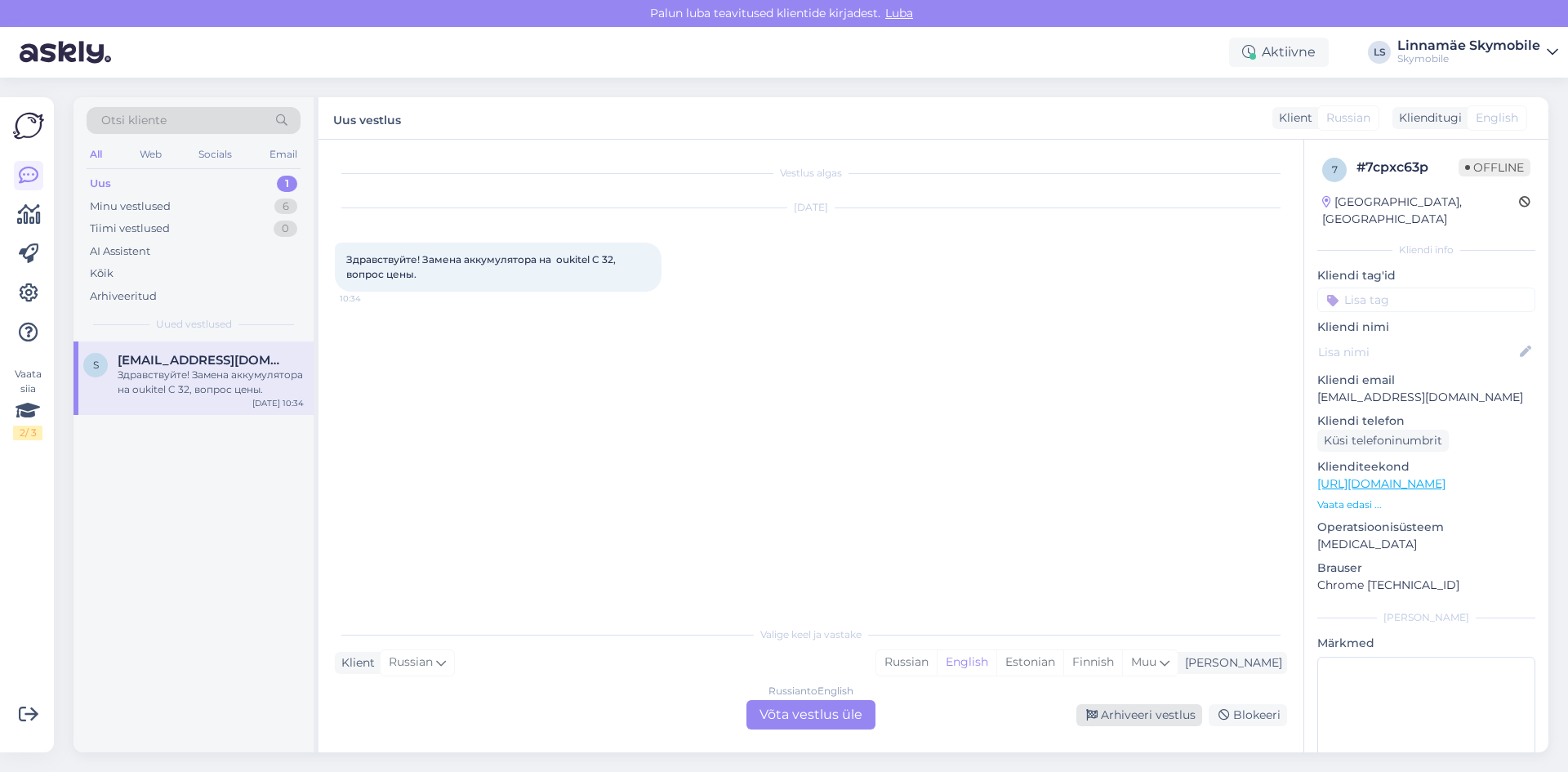
click at [1131, 722] on div "Arhiveeri vestlus" at bounding box center [1139, 715] width 126 height 22
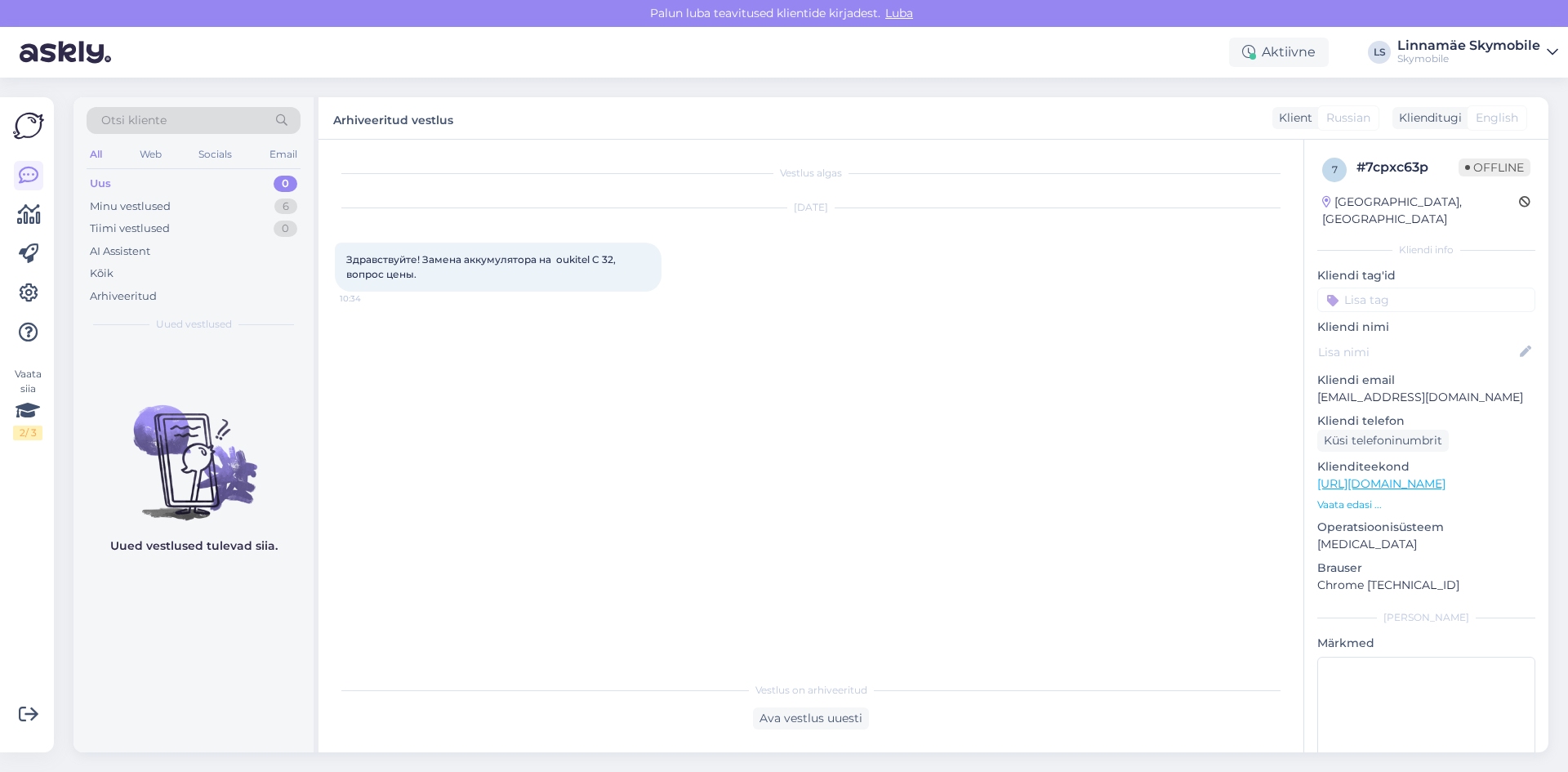
click at [139, 184] on div "Uus 0" at bounding box center [193, 183] width 214 height 23
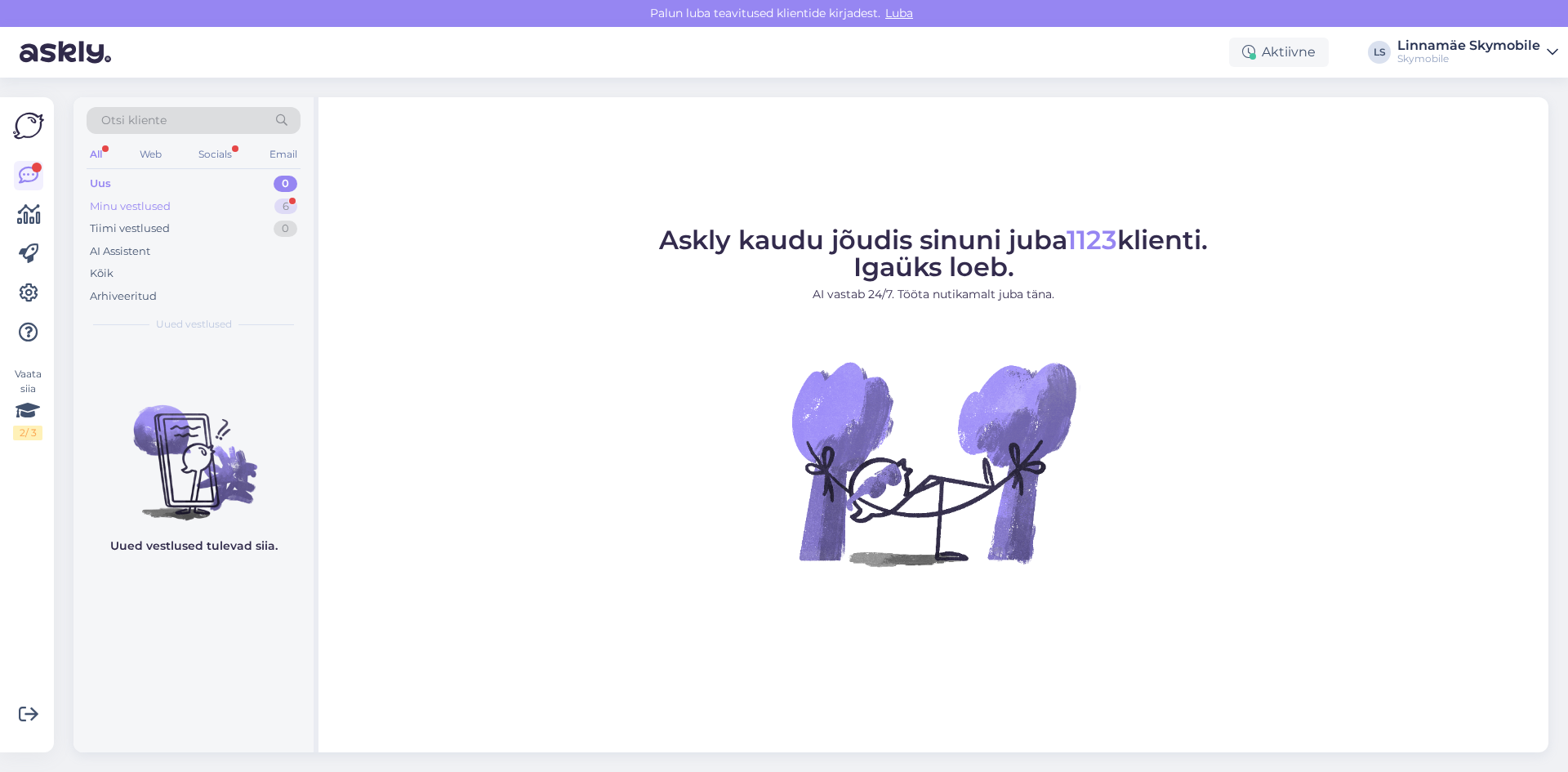
click at [171, 210] on div "Minu vestlused 6" at bounding box center [193, 206] width 214 height 23
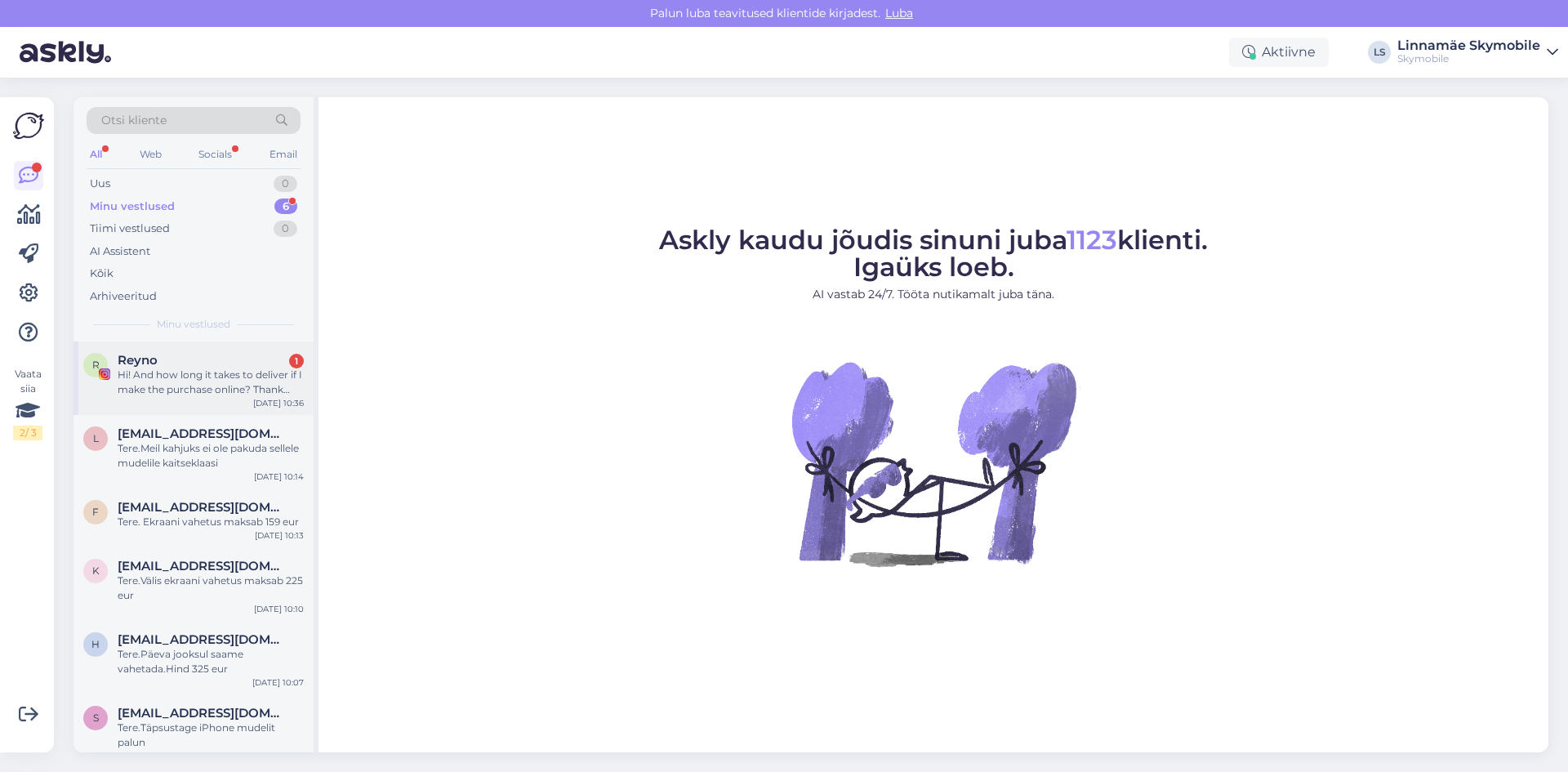
click at [188, 375] on div "Hi! And how long it takes to deliver if I make the purchase online? Thank you" at bounding box center [210, 382] width 187 height 29
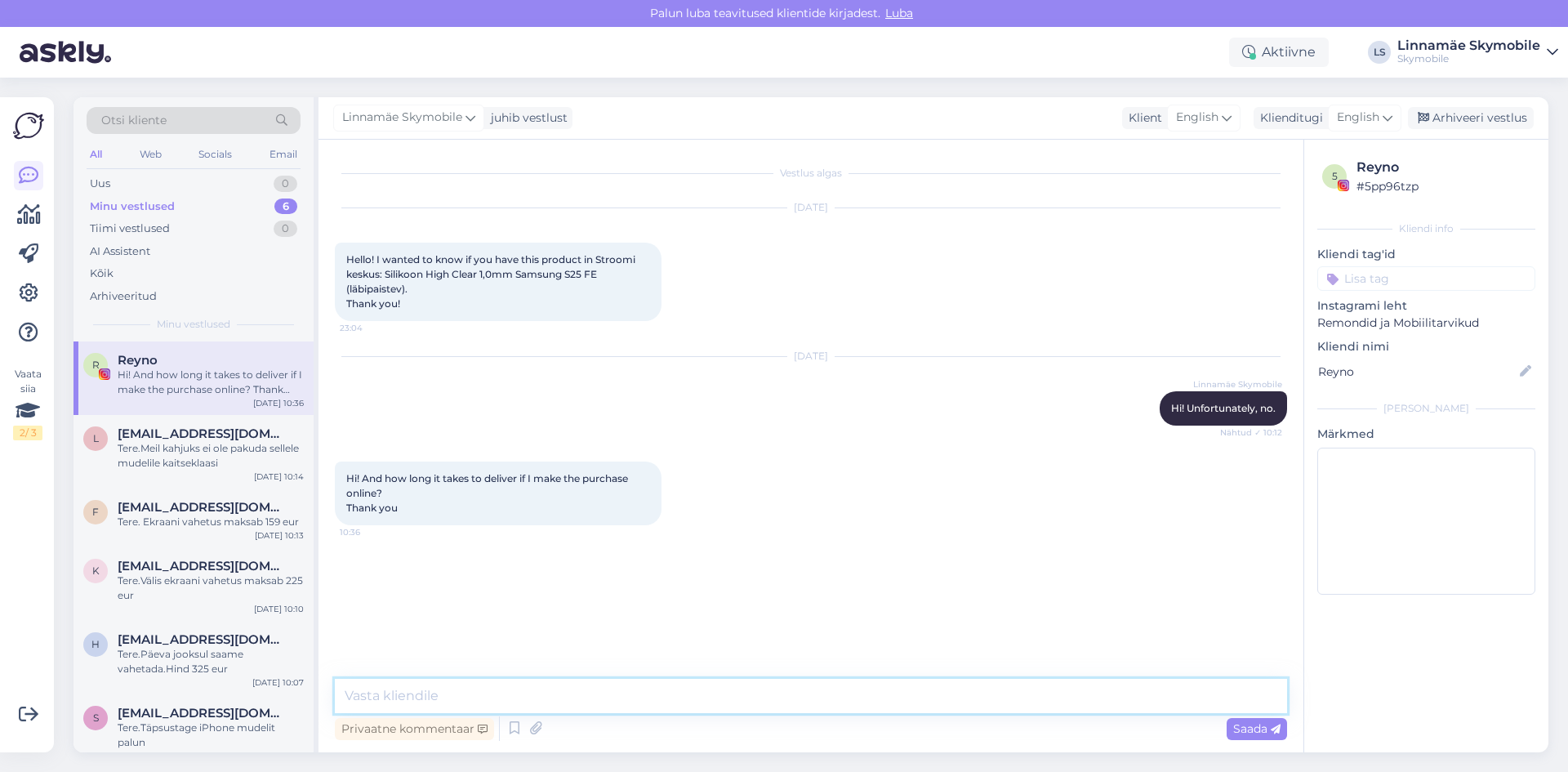
click at [687, 699] on textarea at bounding box center [811, 695] width 952 height 34
click at [444, 688] on textarea at bounding box center [811, 695] width 952 height 34
type textarea "1"
type textarea "d"
click at [552, 703] on textarea at bounding box center [811, 695] width 952 height 34
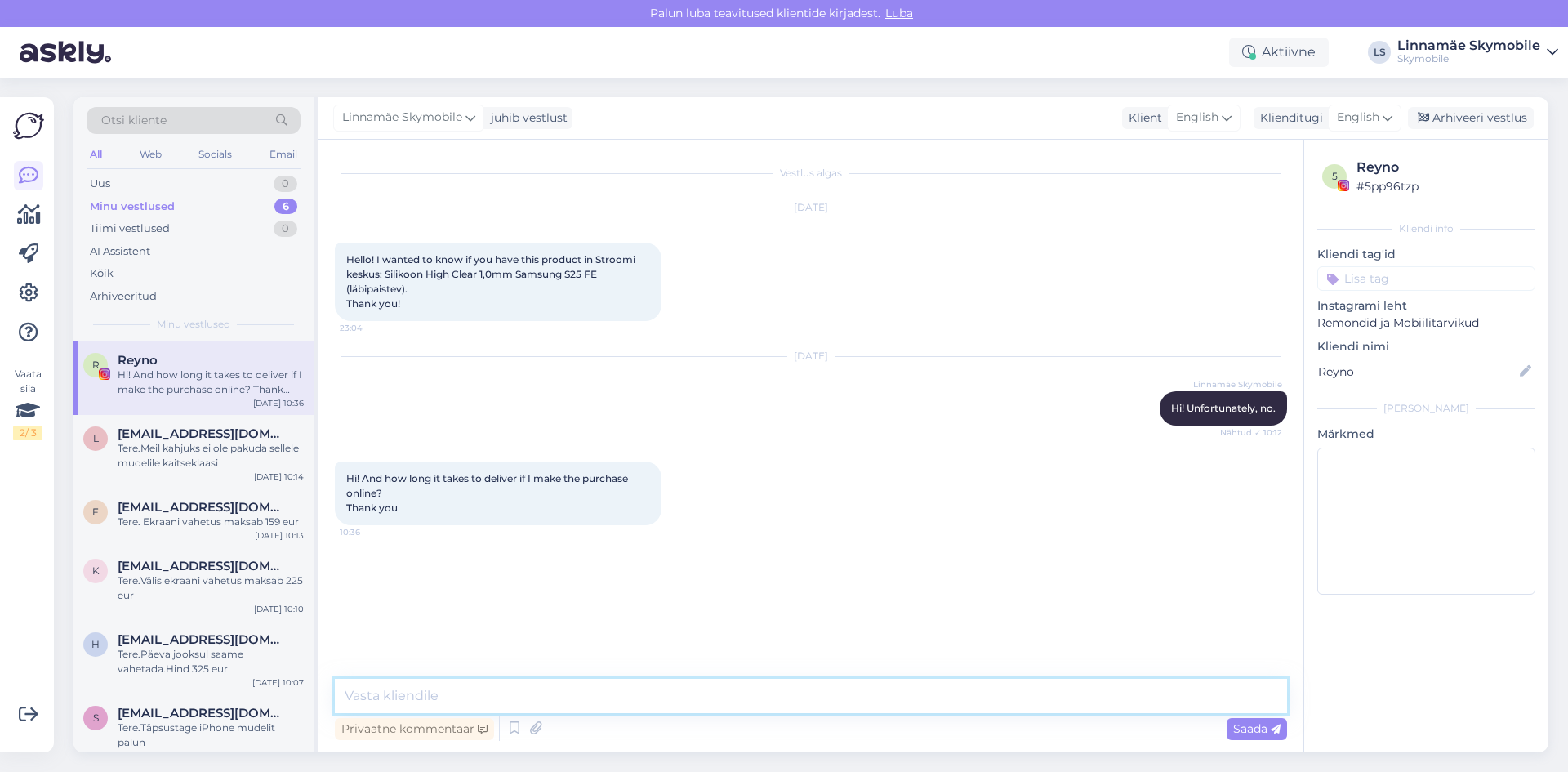
paste textarea "May take up to 7 working days"
type textarea "May take up to 7 working days"
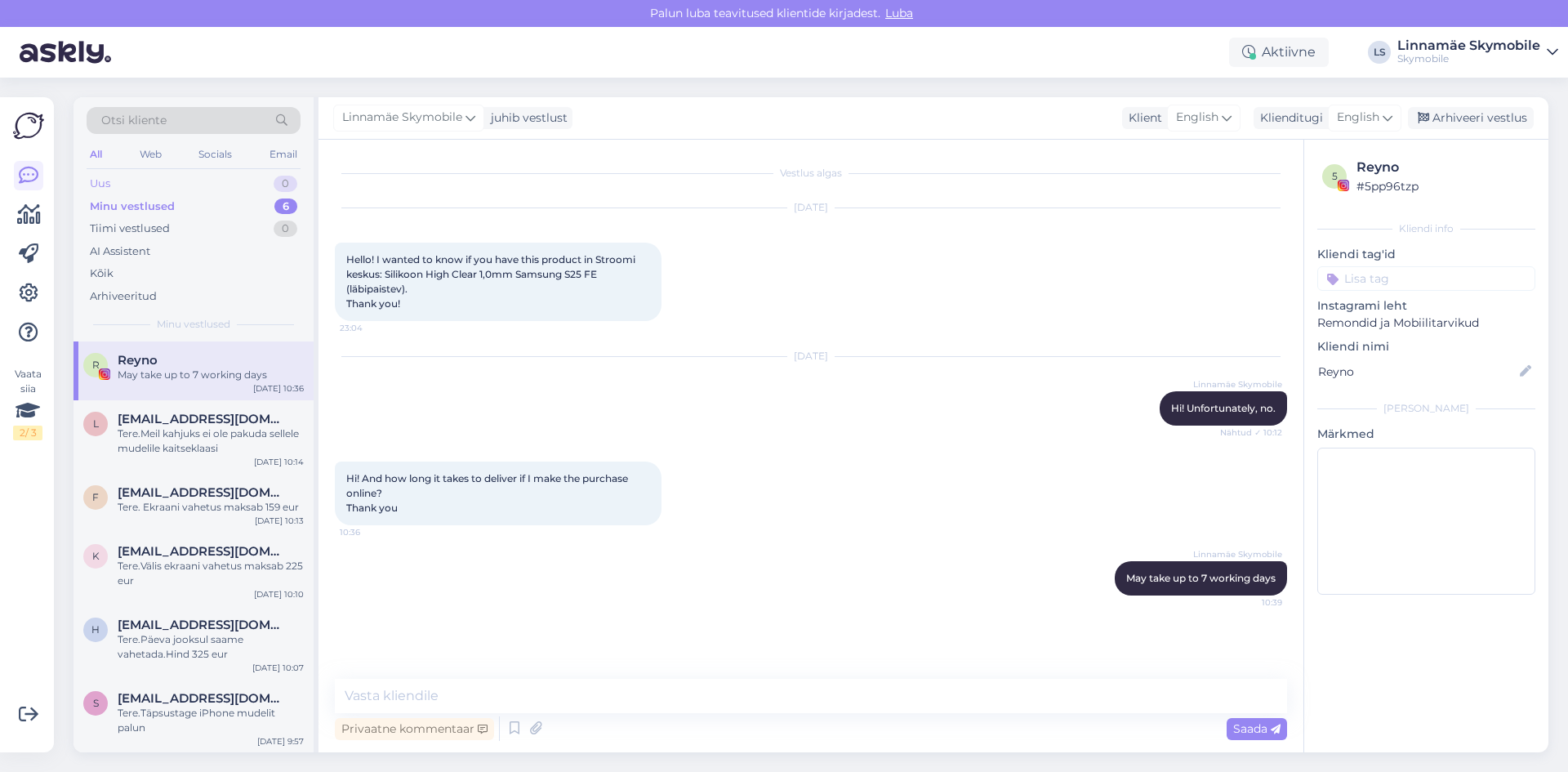
click at [125, 187] on div "Uus 0" at bounding box center [193, 183] width 214 height 23
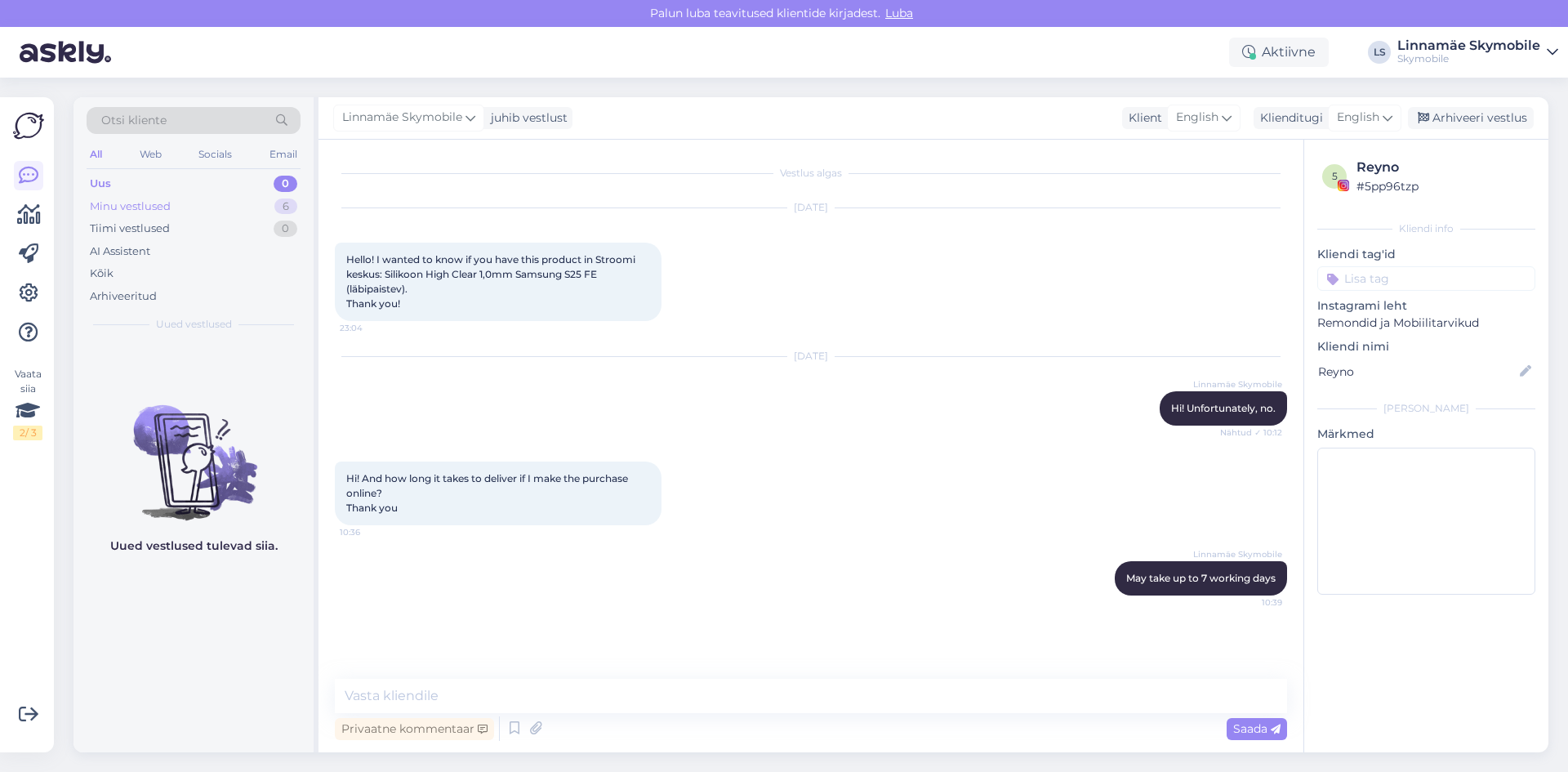
click at [119, 209] on div "Minu vestlused" at bounding box center [131, 207] width 81 height 17
